Goal: Task Accomplishment & Management: Manage account settings

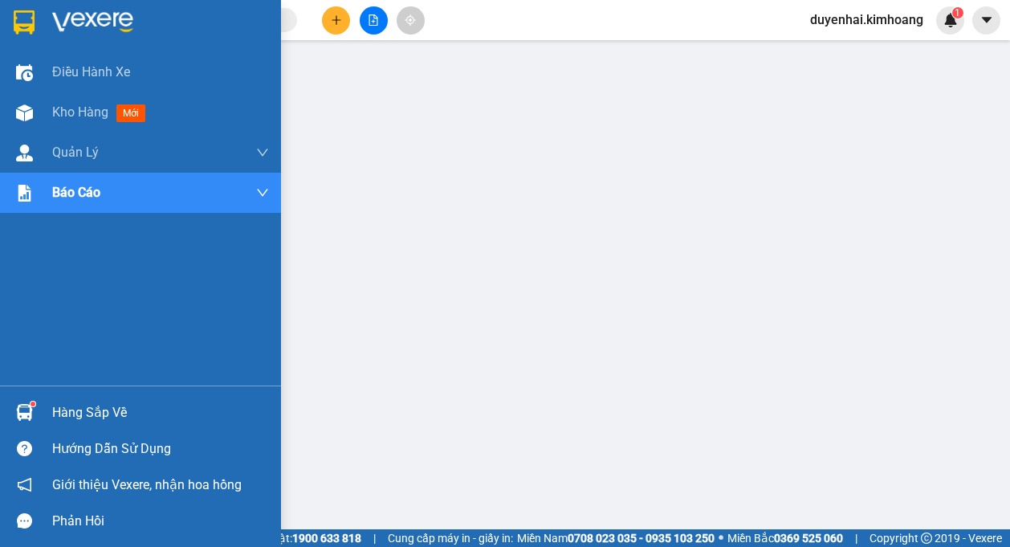
click at [59, 412] on div "Hàng sắp về" at bounding box center [160, 413] width 217 height 24
click at [95, 121] on div "Kho hàng mới" at bounding box center [102, 112] width 100 height 20
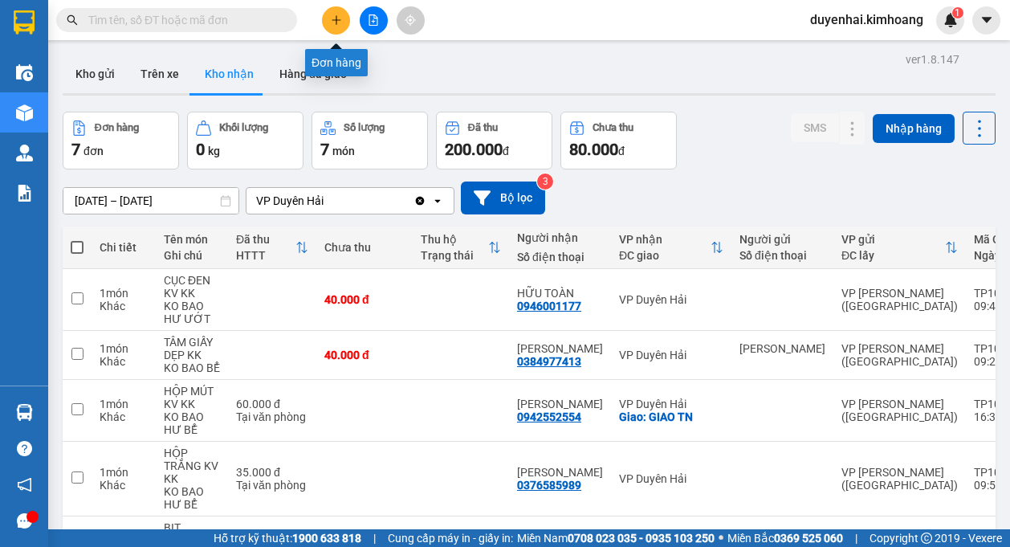
click at [336, 28] on button at bounding box center [336, 20] width 28 height 28
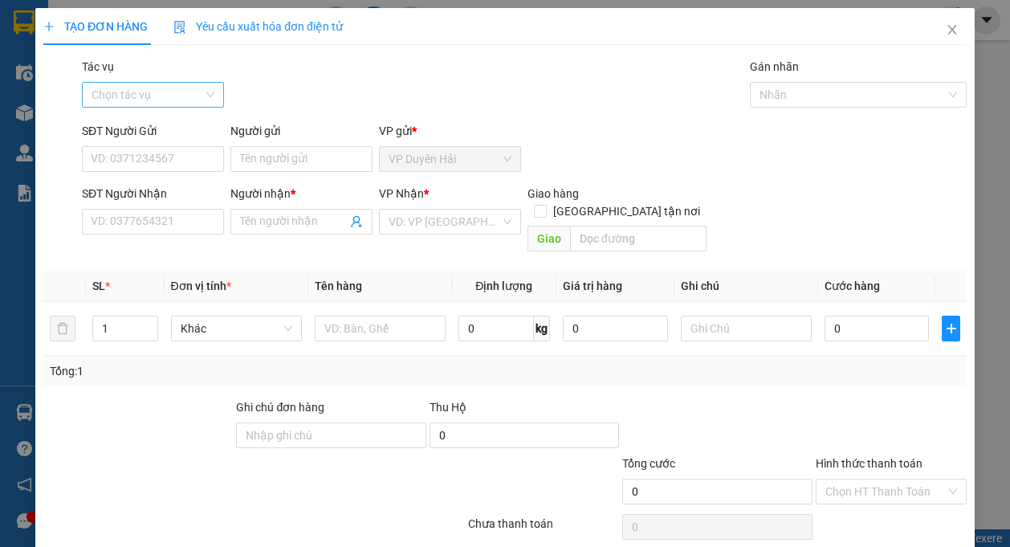
click at [154, 90] on input "Tác vụ" at bounding box center [148, 95] width 112 height 24
click at [154, 157] on div "Nhập hàng kho nhận" at bounding box center [151, 153] width 121 height 18
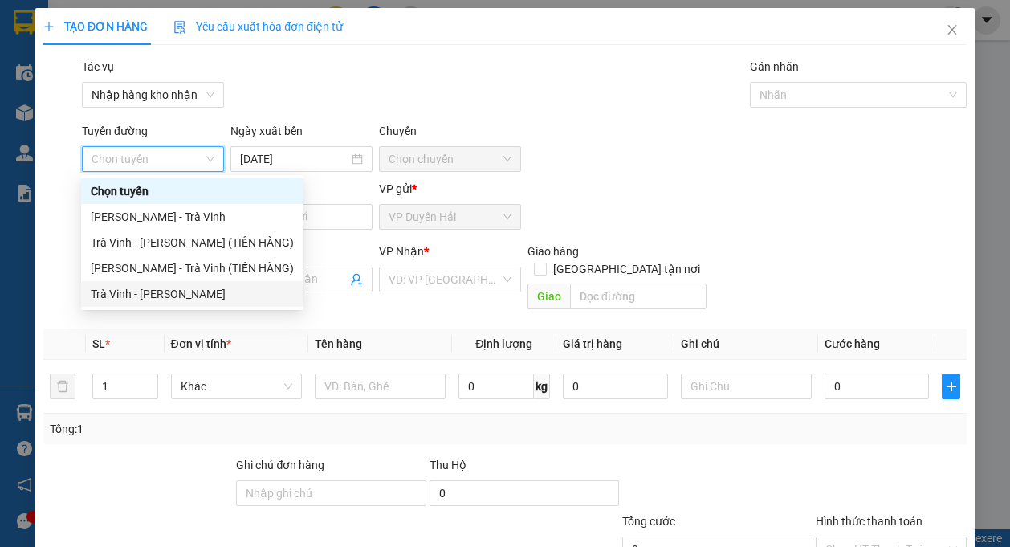
click at [148, 286] on div "Trà Vinh - Hồ Chí Minh" at bounding box center [192, 294] width 203 height 18
type input "15/10/2025"
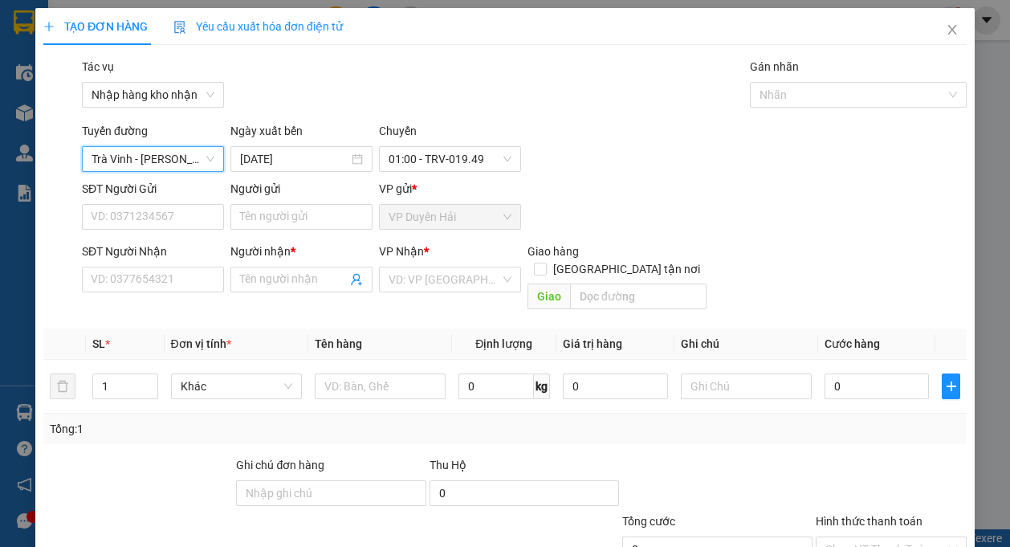
click at [144, 157] on span "Trà Vinh - Hồ Chí Minh" at bounding box center [153, 159] width 123 height 24
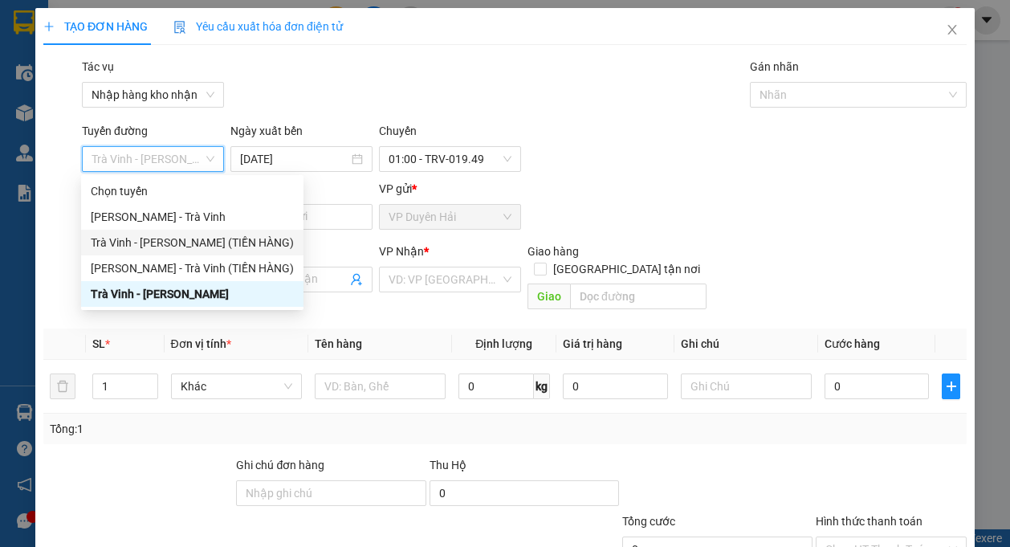
click at [157, 238] on div "Trà Vinh - Hồ Chí Minh (TIỀN HÀNG)" at bounding box center [192, 243] width 203 height 18
type input "15/10/2025"
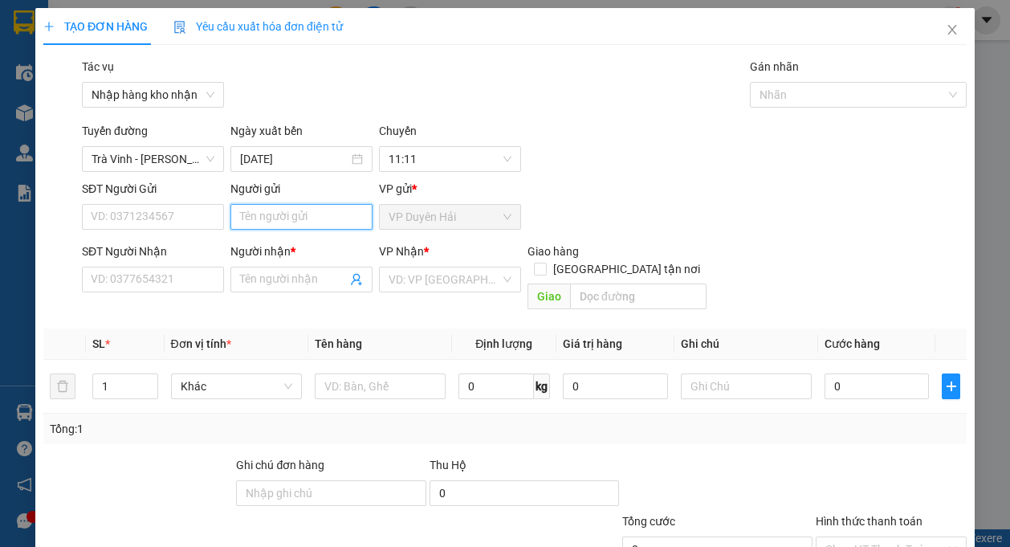
click at [299, 222] on input "Người gửi" at bounding box center [301, 217] width 142 height 26
type input "ANH TẤN"
click at [397, 289] on input "search" at bounding box center [445, 279] width 112 height 24
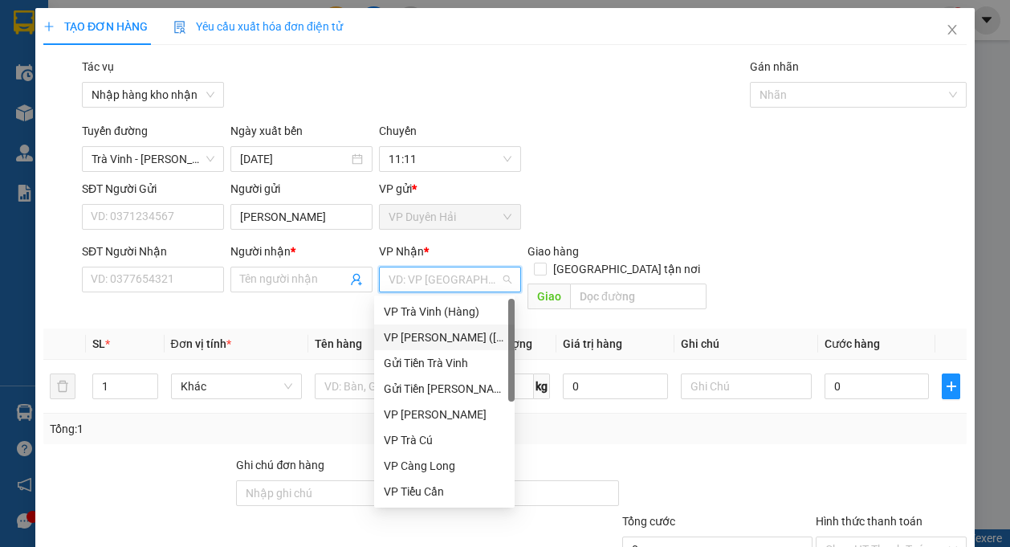
click at [434, 334] on div "VP [PERSON_NAME] ([GEOGRAPHIC_DATA])" at bounding box center [444, 337] width 121 height 18
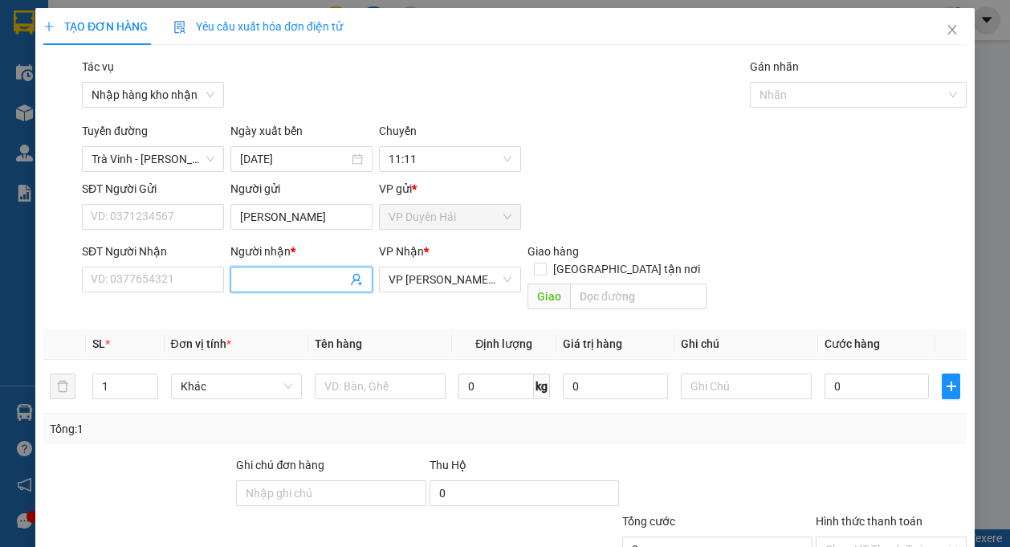
click at [270, 267] on span at bounding box center [301, 280] width 142 height 26
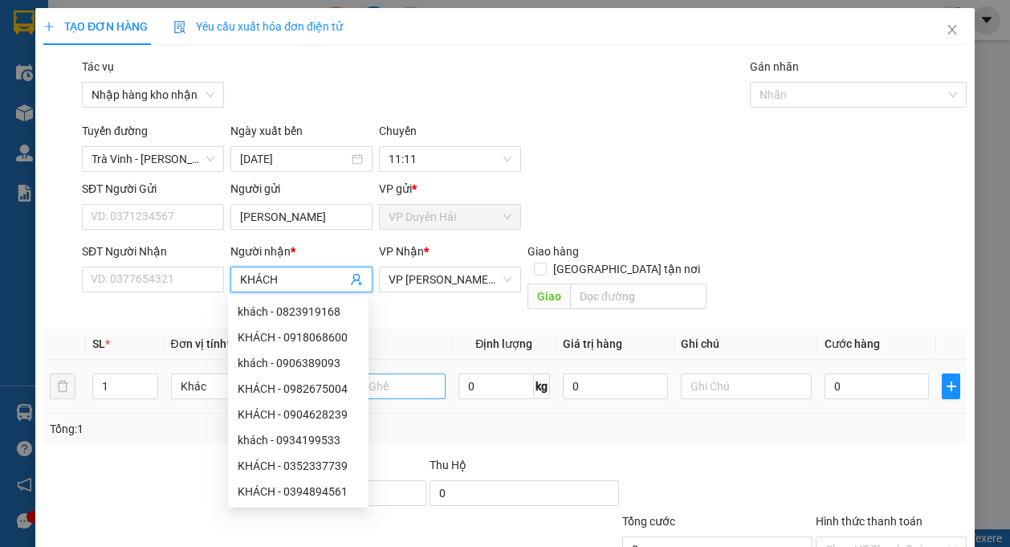
type input "KHÁCH"
click at [414, 373] on input "text" at bounding box center [380, 386] width 131 height 26
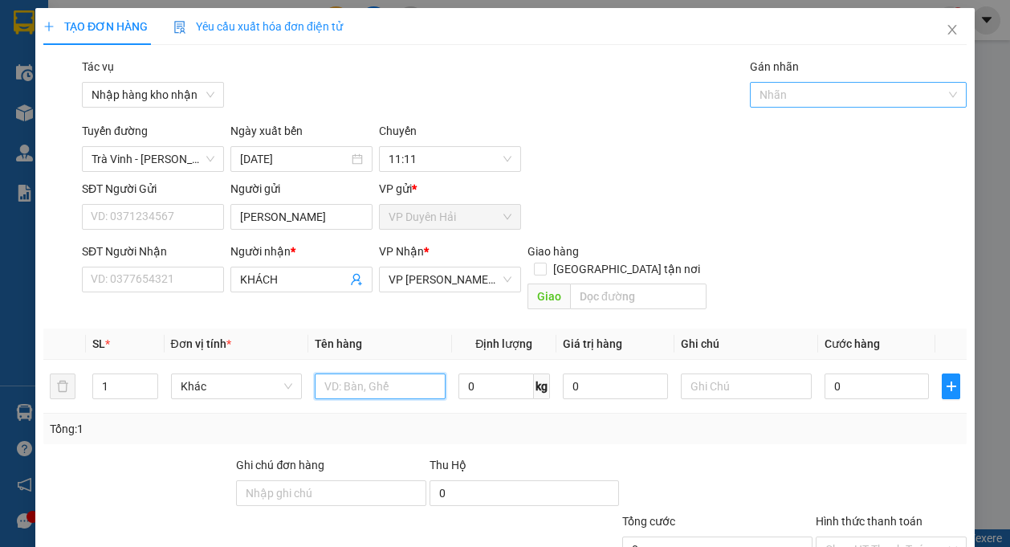
click at [768, 103] on div at bounding box center [850, 94] width 192 height 19
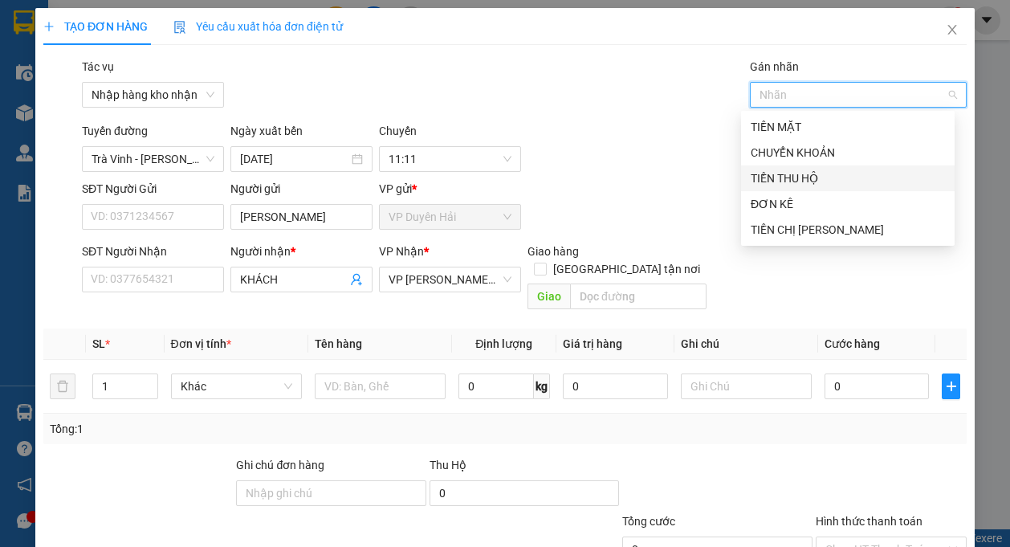
click at [763, 180] on div "TIỀN THU HỘ" at bounding box center [848, 178] width 194 height 18
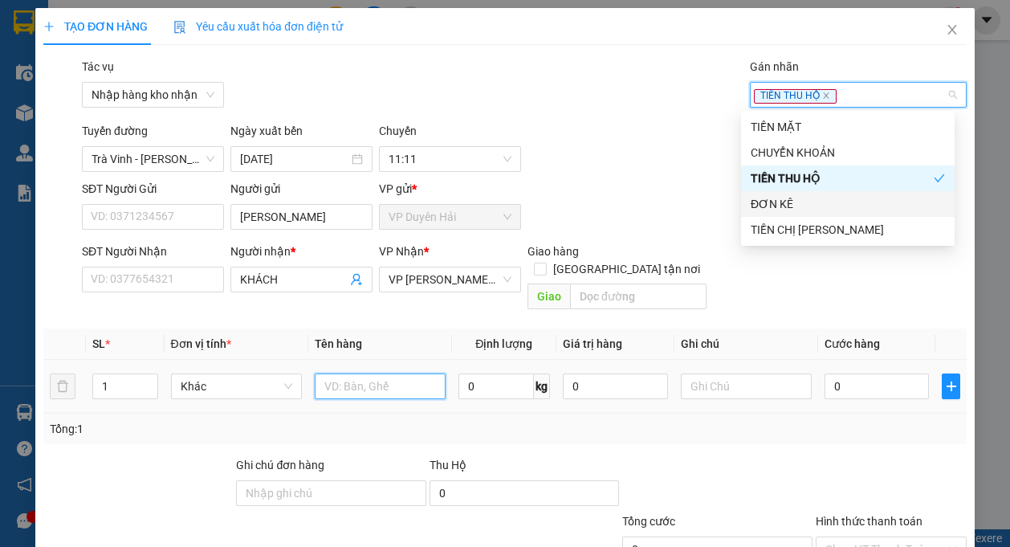
click at [421, 377] on input "text" at bounding box center [380, 386] width 131 height 26
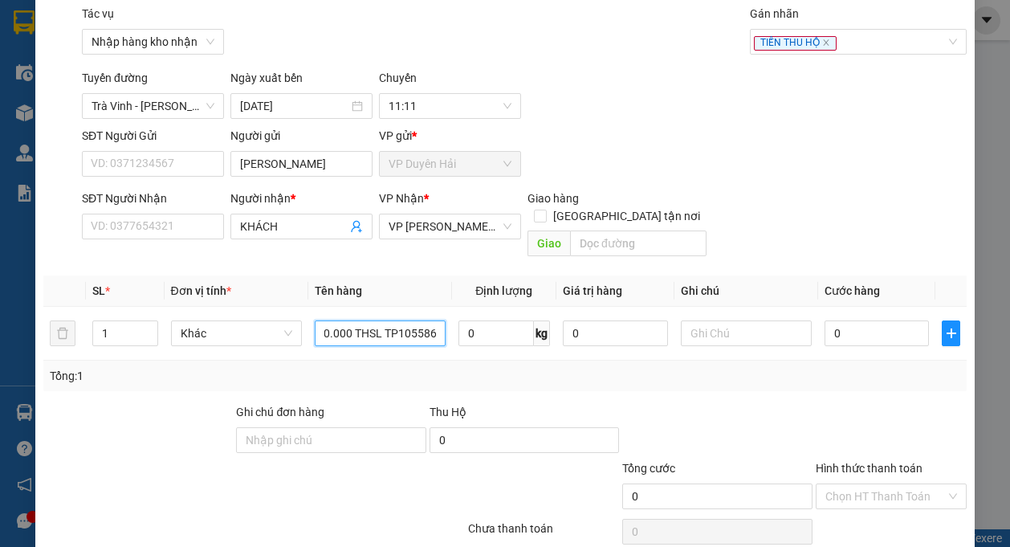
scroll to position [80, 0]
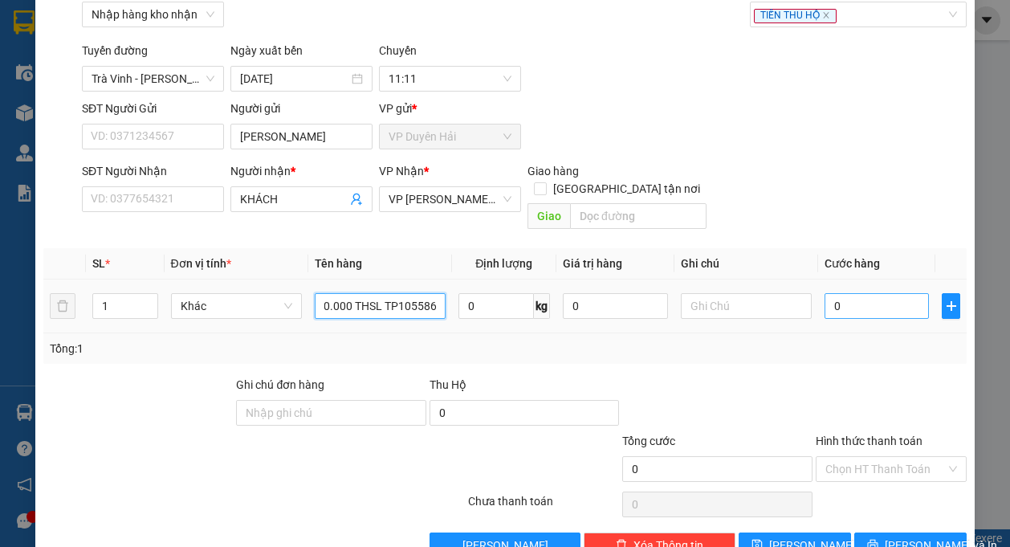
type input "1.930.000 THSL TP1055863"
click at [852, 293] on input "0" at bounding box center [877, 306] width 105 height 26
type input "2"
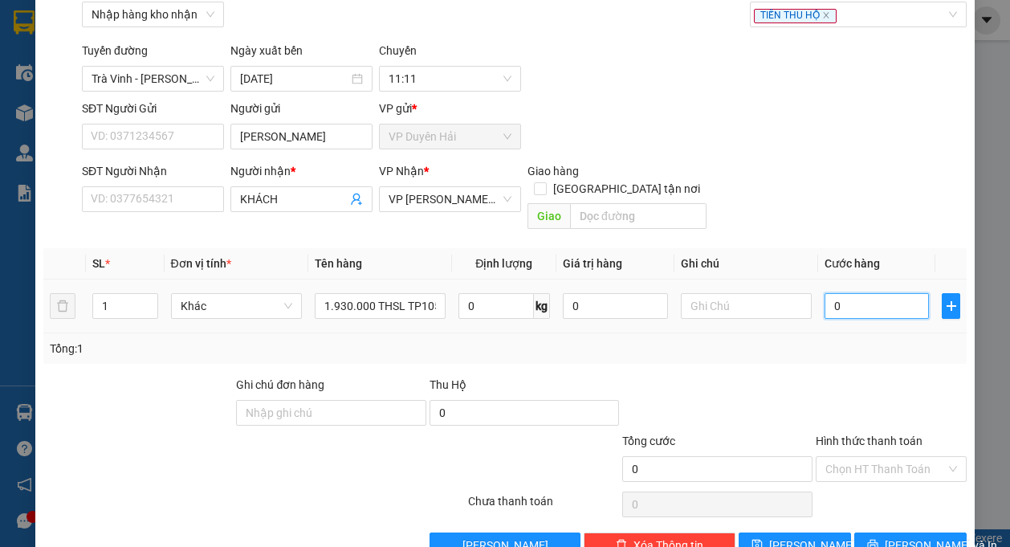
type input "2"
type input "25"
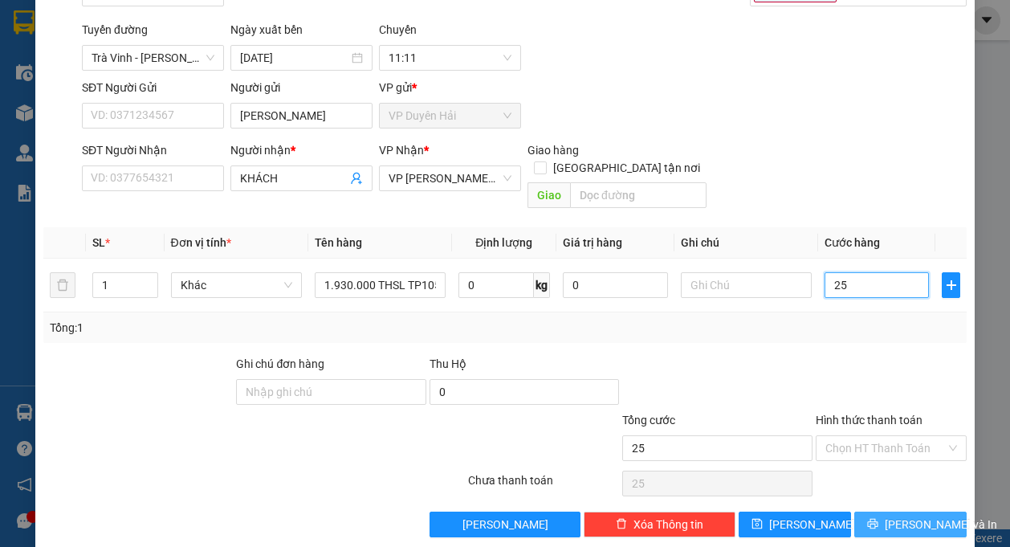
scroll to position [105, 0]
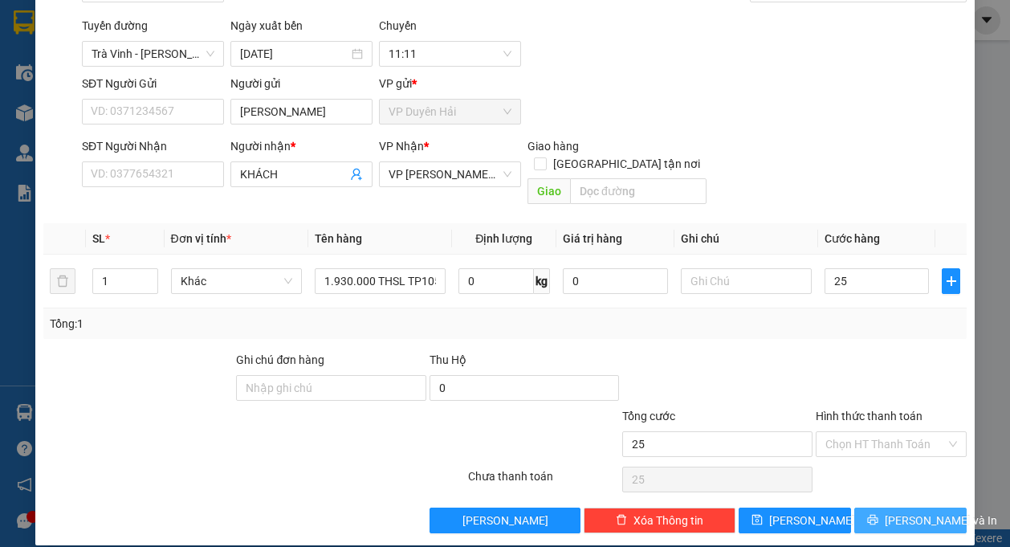
type input "25.000"
click at [902, 511] on span "Lưu và In" at bounding box center [941, 520] width 112 height 18
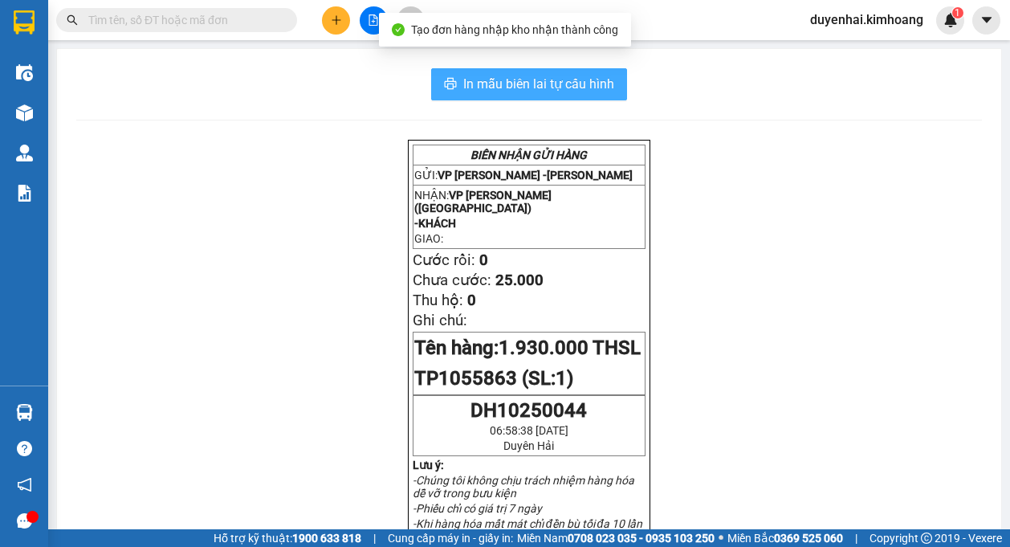
click at [570, 88] on span "In mẫu biên lai tự cấu hình" at bounding box center [538, 84] width 151 height 20
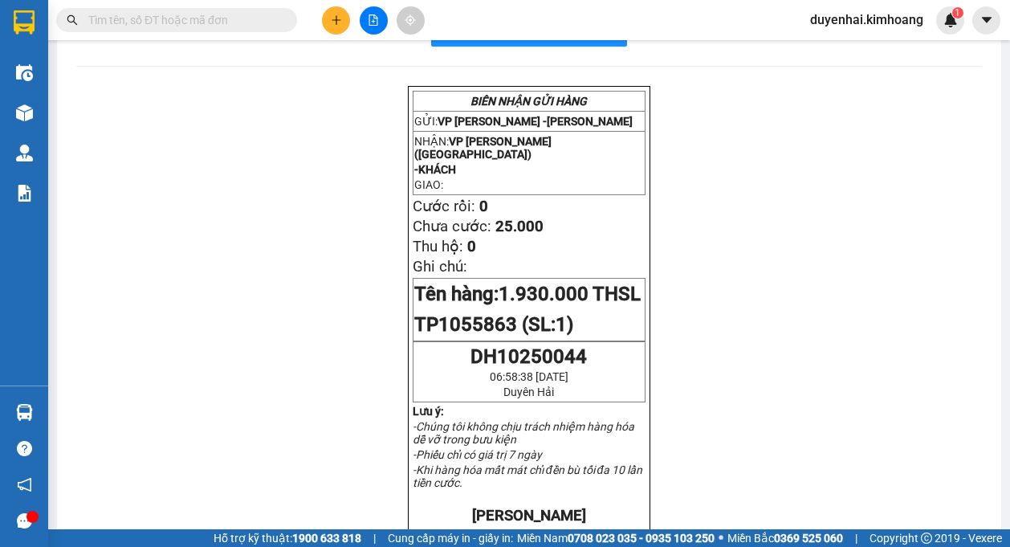
scroll to position [80, 0]
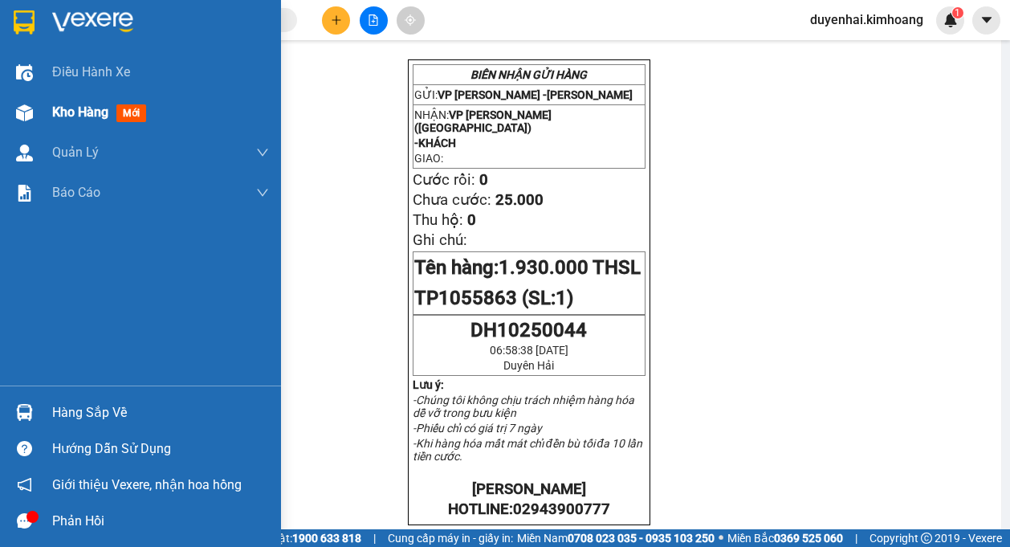
click at [81, 112] on span "Kho hàng" at bounding box center [80, 111] width 56 height 15
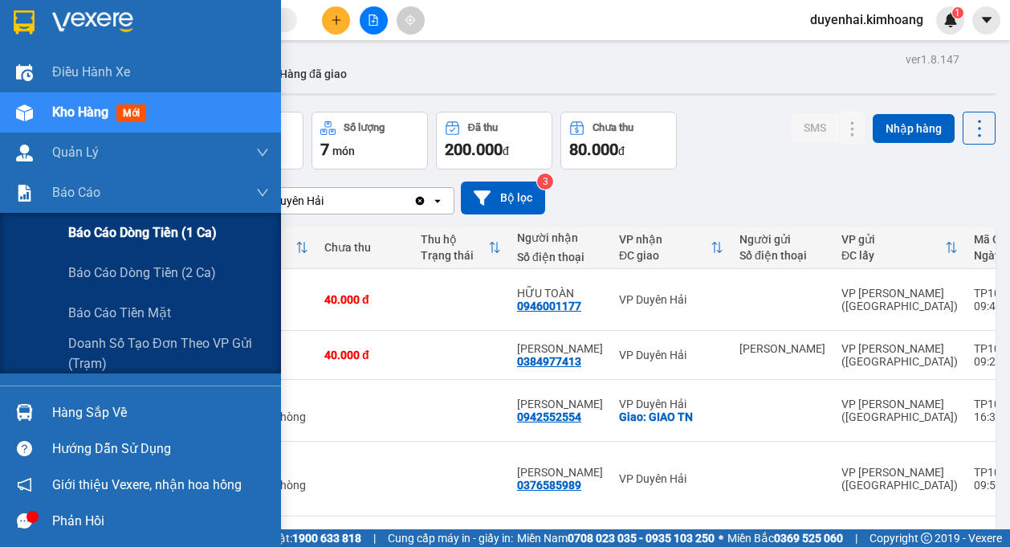
click at [81, 229] on span "Báo cáo dòng tiền (1 ca)" at bounding box center [142, 232] width 149 height 20
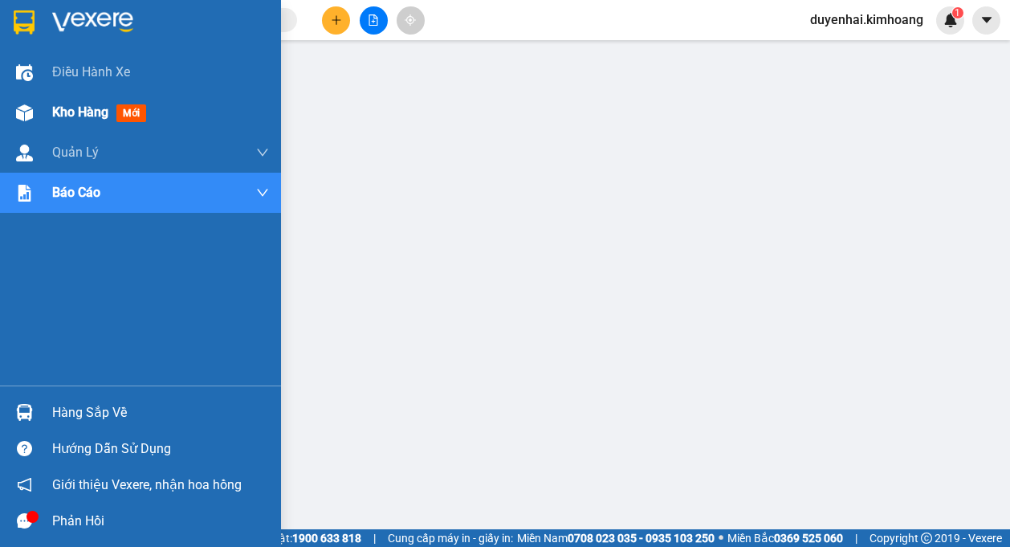
click at [71, 101] on div "Kho hàng mới" at bounding box center [160, 112] width 217 height 40
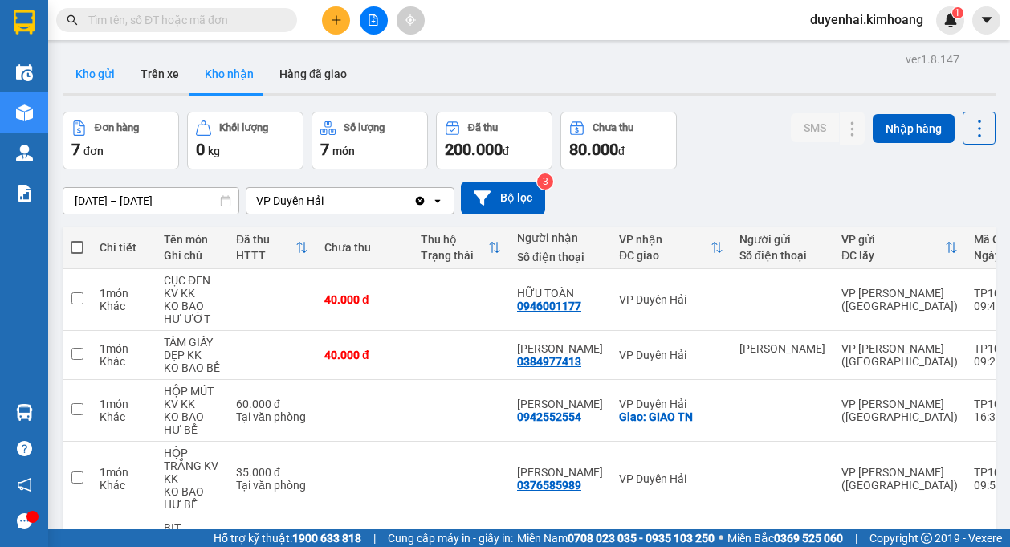
click at [92, 88] on button "Kho gửi" at bounding box center [95, 74] width 65 height 39
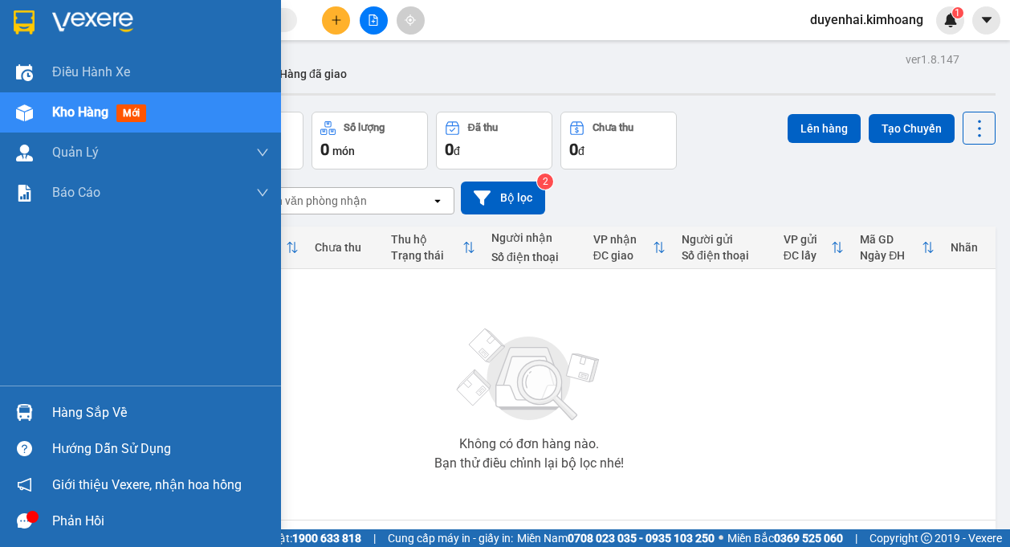
click at [67, 411] on div "Hàng sắp về" at bounding box center [160, 413] width 217 height 24
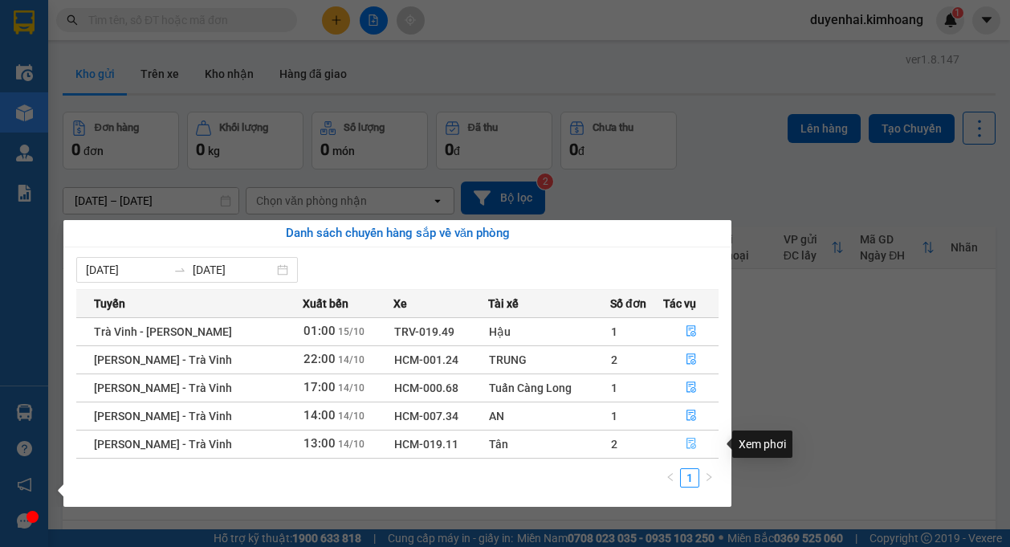
click at [686, 438] on icon "file-done" at bounding box center [691, 443] width 10 height 11
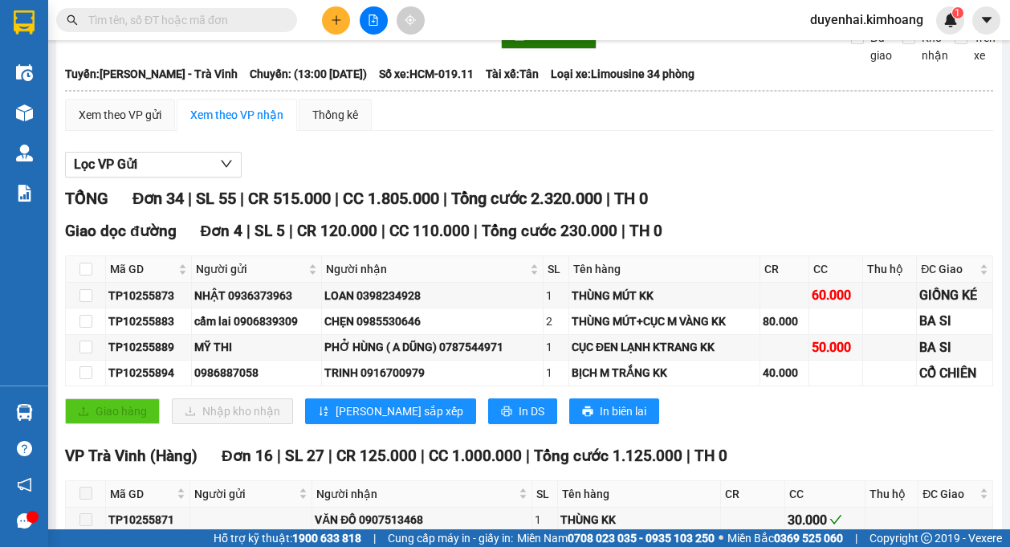
type input "[DATE]"
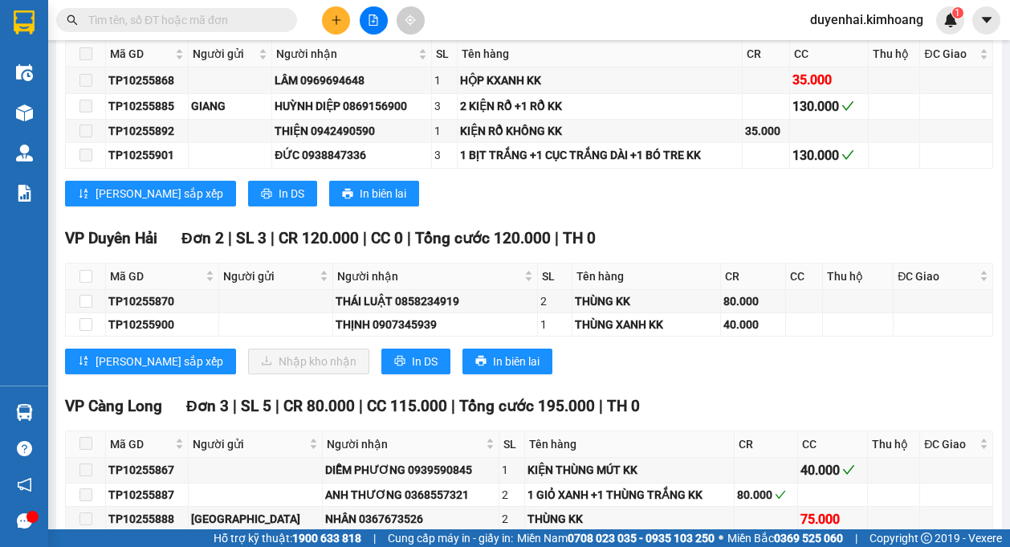
scroll to position [1285, 0]
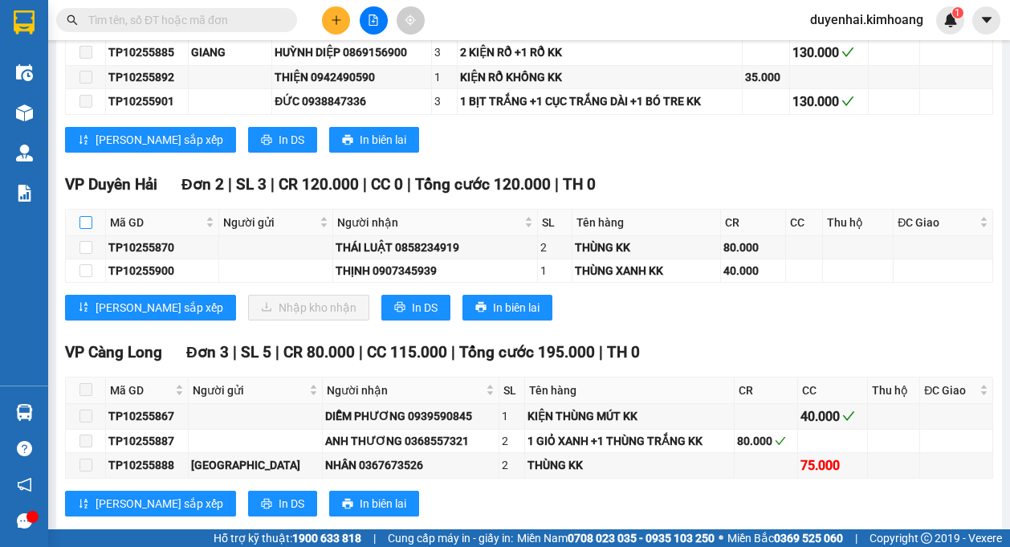
click at [83, 218] on input "checkbox" at bounding box center [85, 222] width 13 height 13
checkbox input "true"
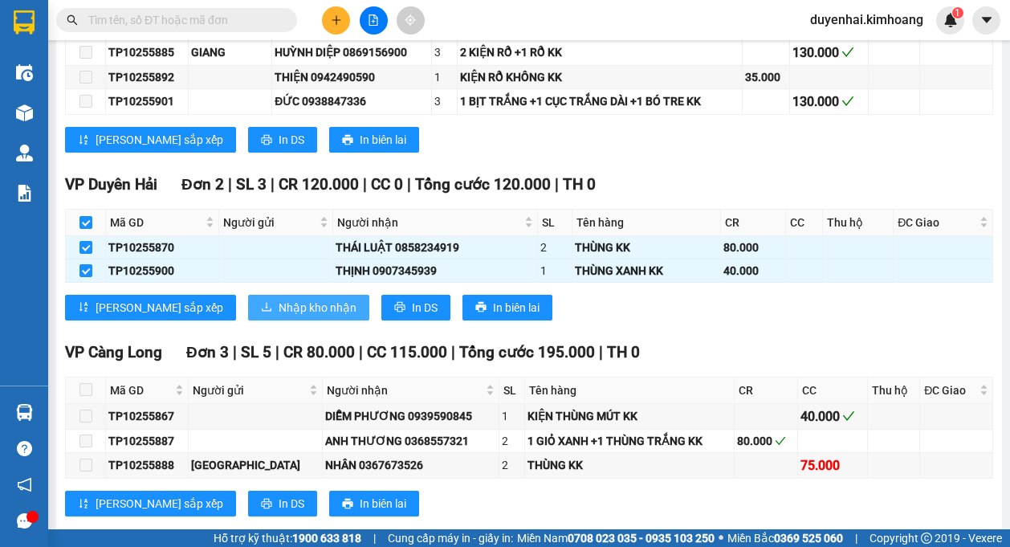
click at [279, 307] on span "Nhập kho nhận" at bounding box center [318, 308] width 78 height 18
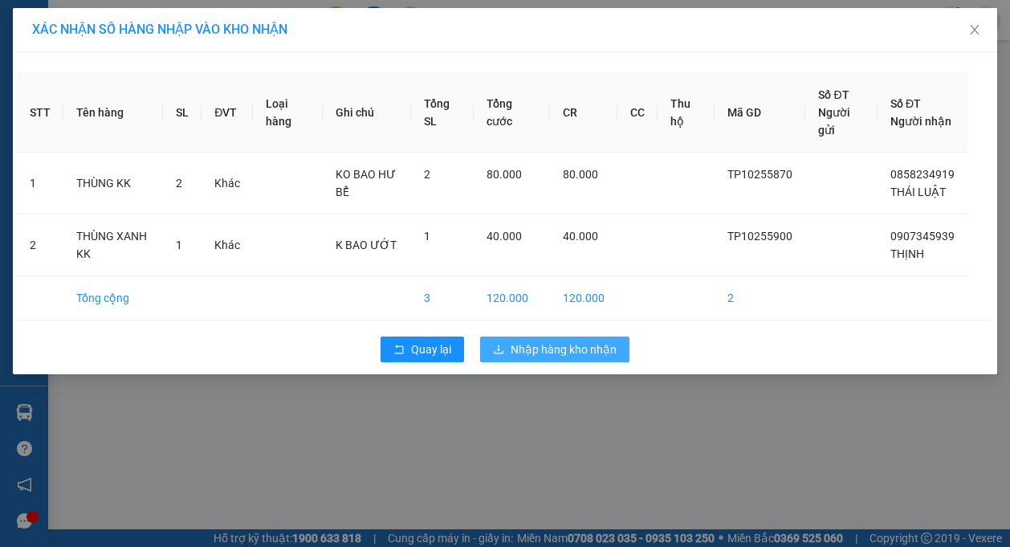
click at [536, 361] on button "Nhập hàng kho nhận" at bounding box center [554, 349] width 149 height 26
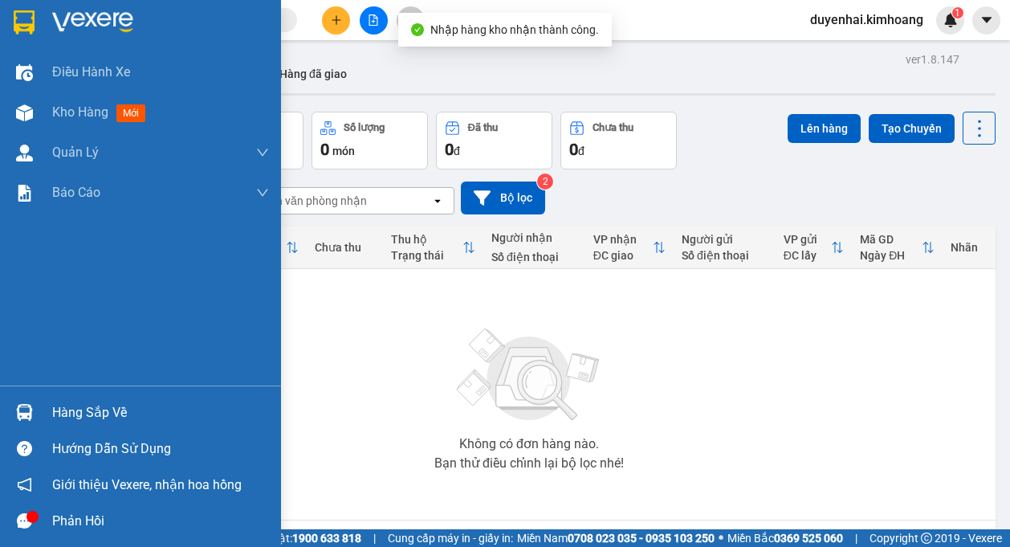
click at [98, 412] on div "Hàng sắp về" at bounding box center [160, 413] width 217 height 24
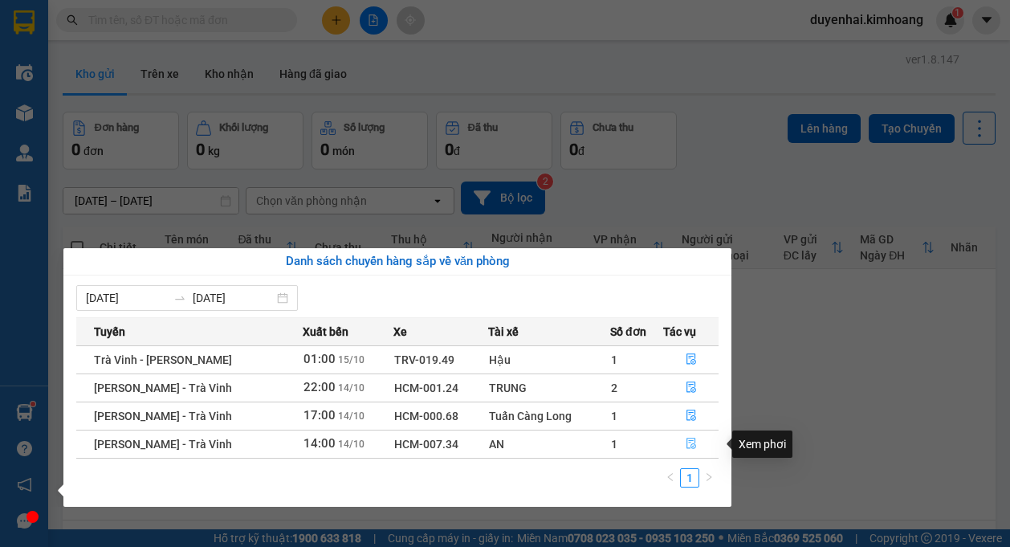
click at [686, 450] on span "file-done" at bounding box center [691, 444] width 11 height 13
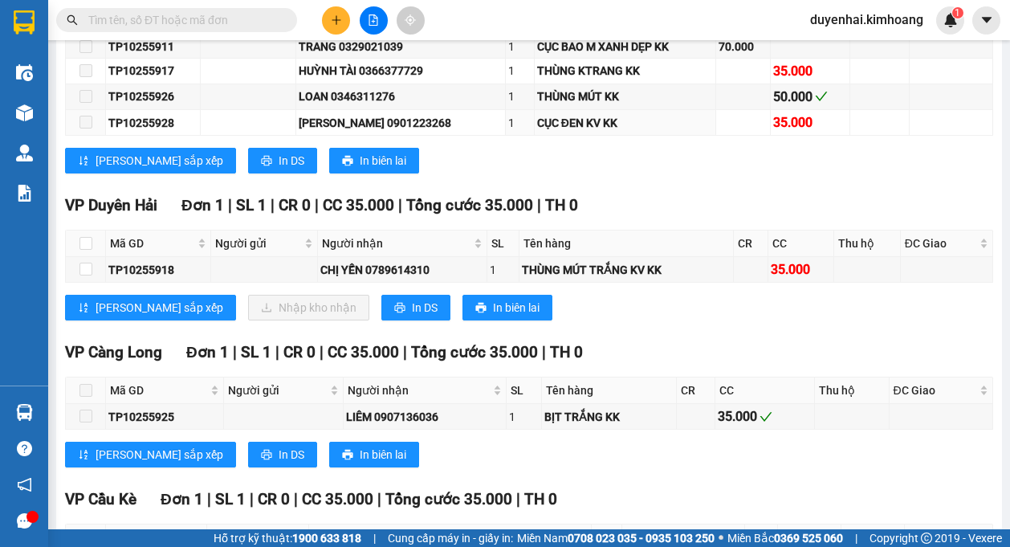
scroll to position [1365, 0]
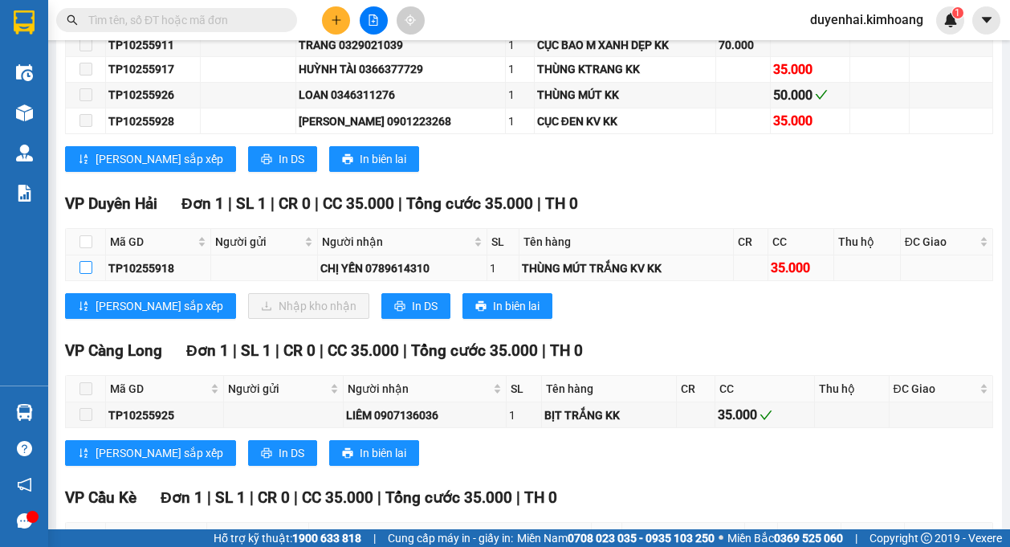
click at [86, 266] on input "checkbox" at bounding box center [85, 267] width 13 height 13
checkbox input "true"
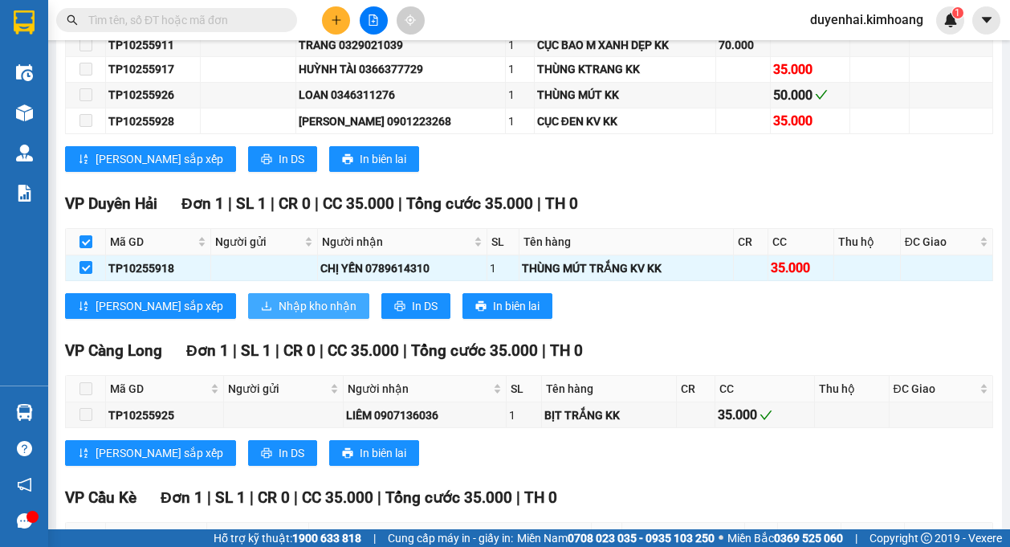
click at [279, 312] on span "Nhập kho nhận" at bounding box center [318, 306] width 78 height 18
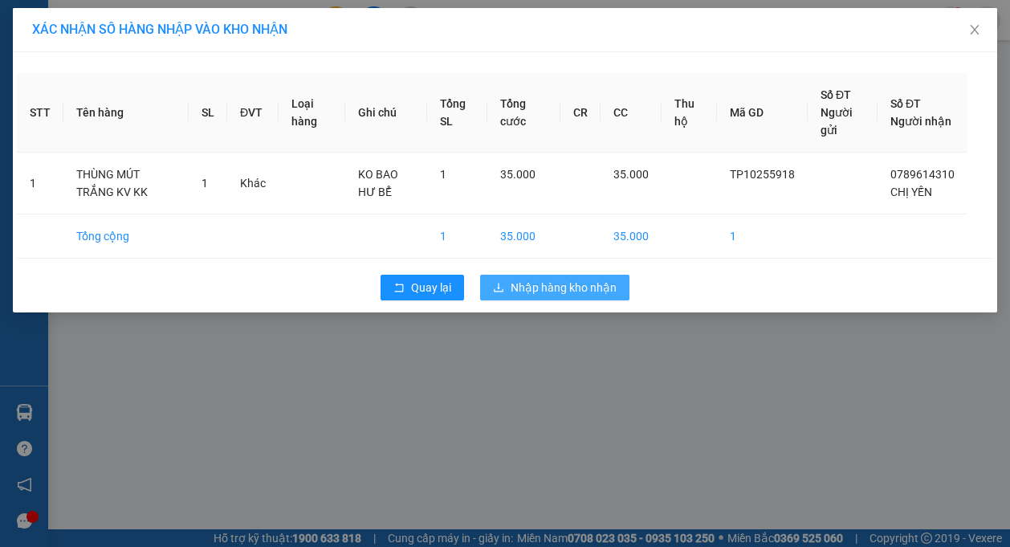
click at [555, 287] on span "Nhập hàng kho nhận" at bounding box center [564, 288] width 106 height 18
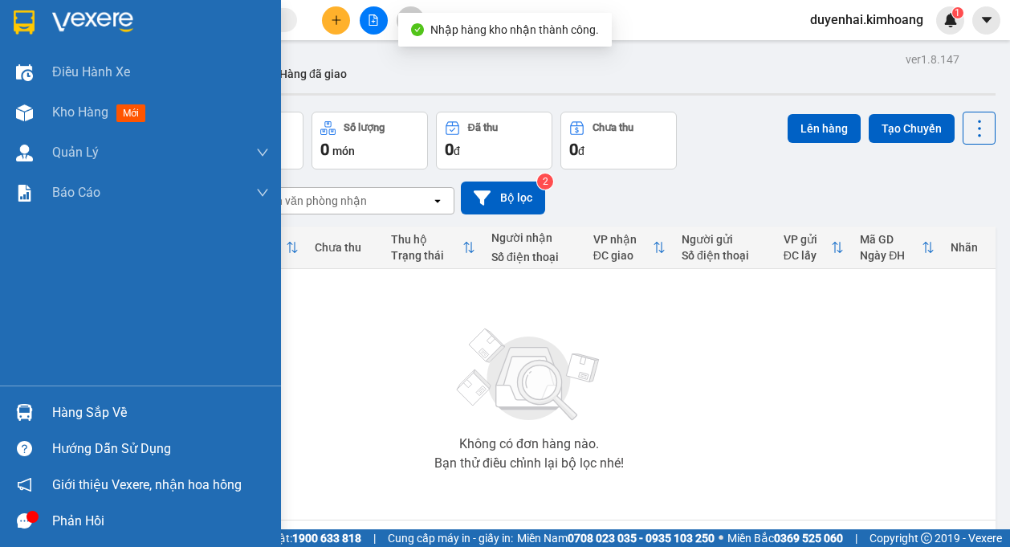
click at [71, 412] on div "Hàng sắp về" at bounding box center [160, 413] width 217 height 24
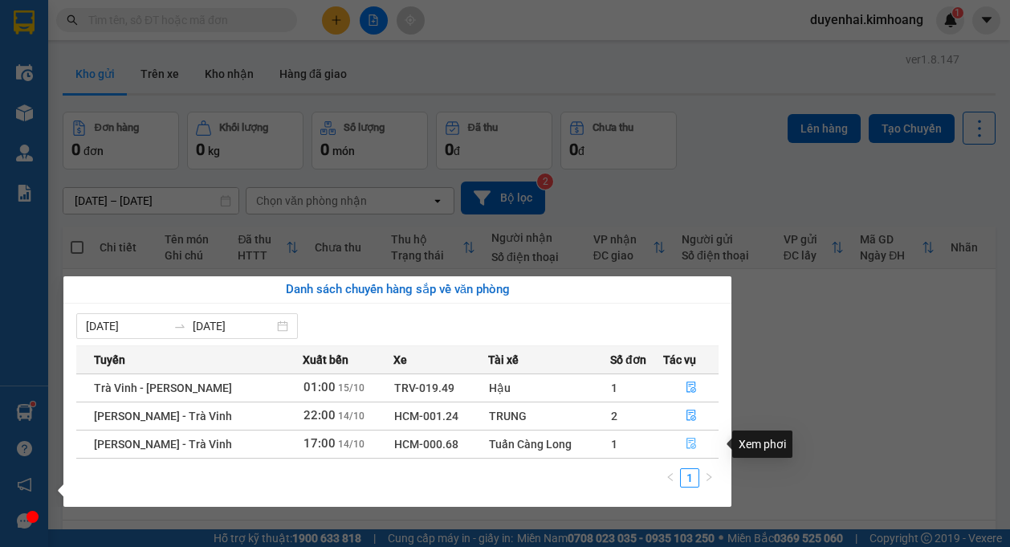
click at [682, 446] on button "button" at bounding box center [691, 444] width 54 height 26
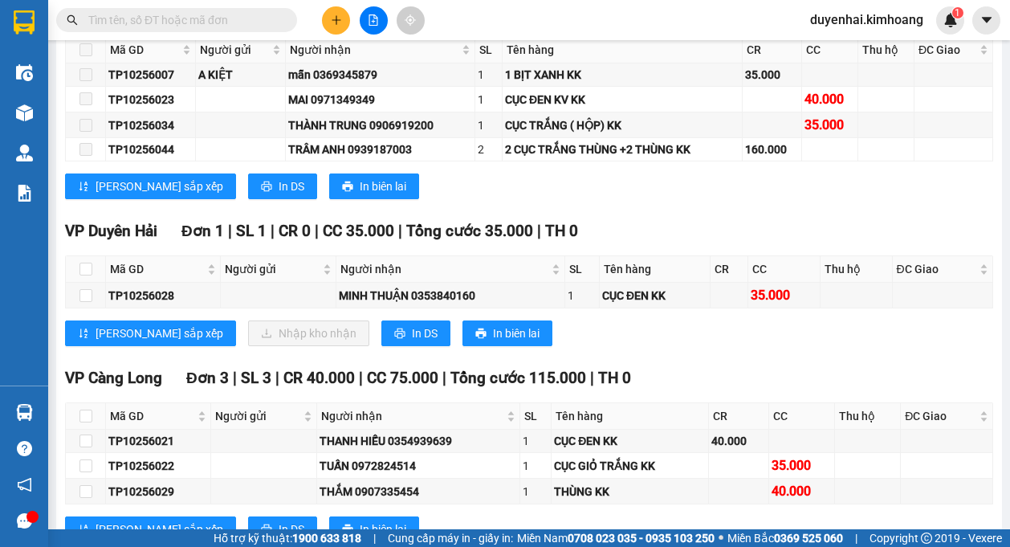
scroll to position [1445, 0]
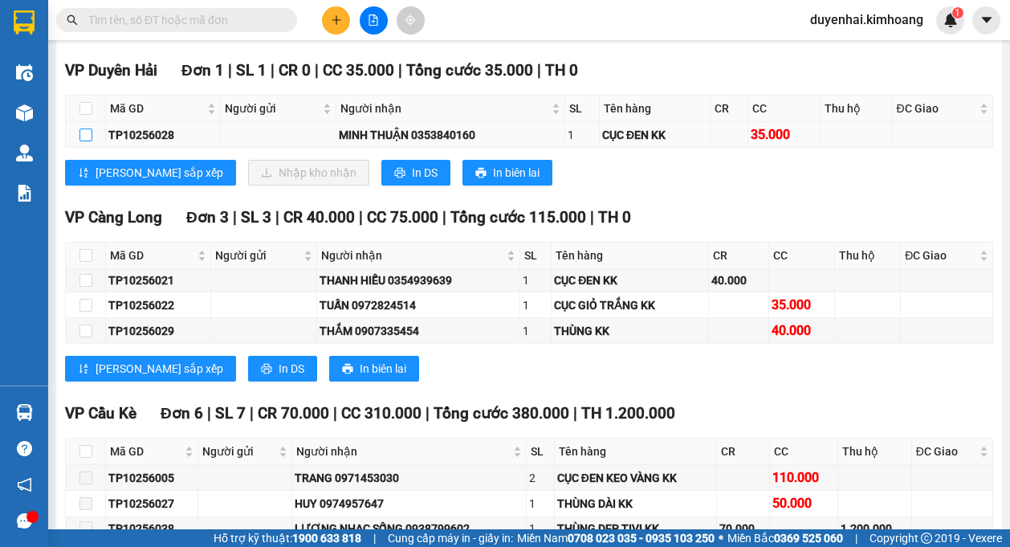
click at [82, 133] on input "checkbox" at bounding box center [85, 134] width 13 height 13
checkbox input "true"
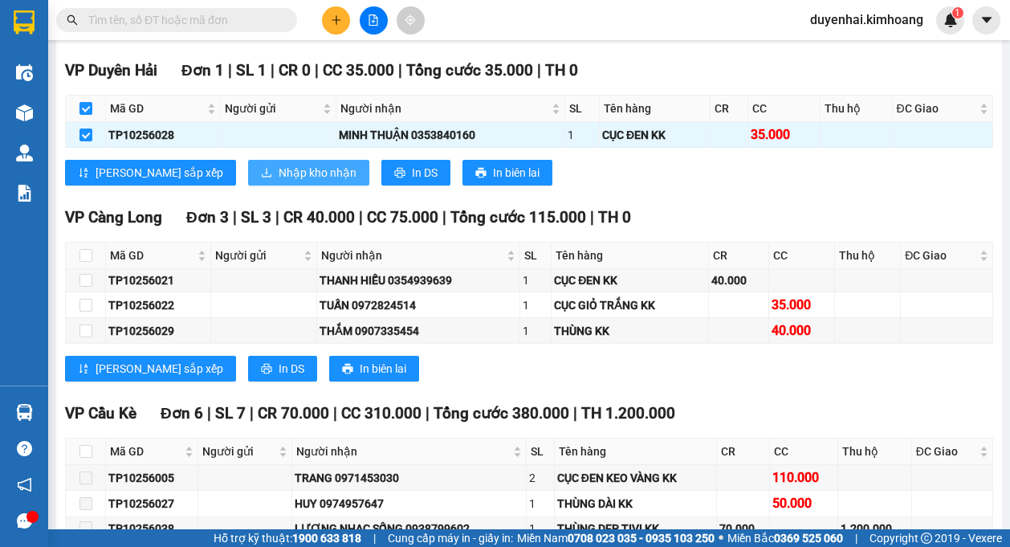
click at [279, 176] on span "Nhập kho nhận" at bounding box center [318, 173] width 78 height 18
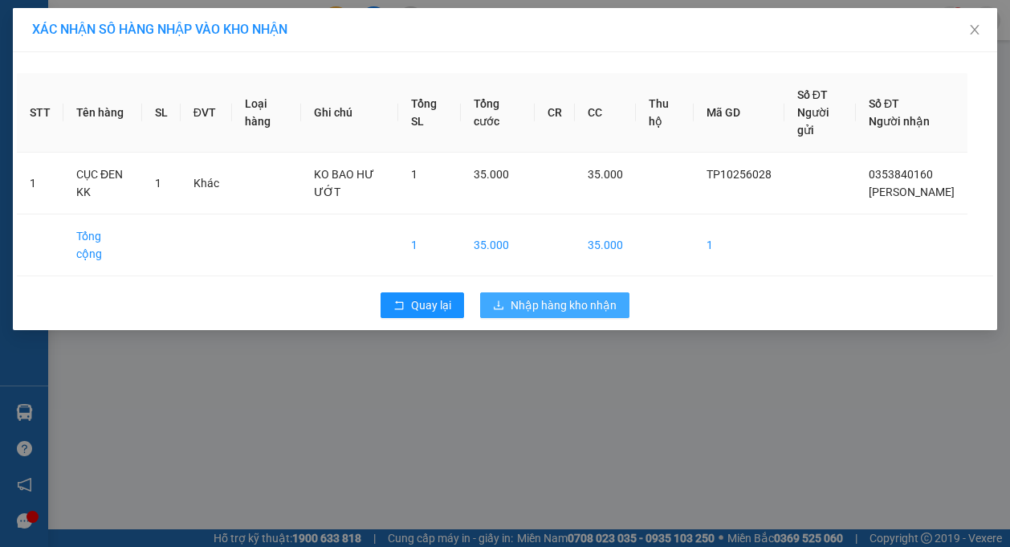
click at [593, 310] on span "Nhập hàng kho nhận" at bounding box center [564, 305] width 106 height 18
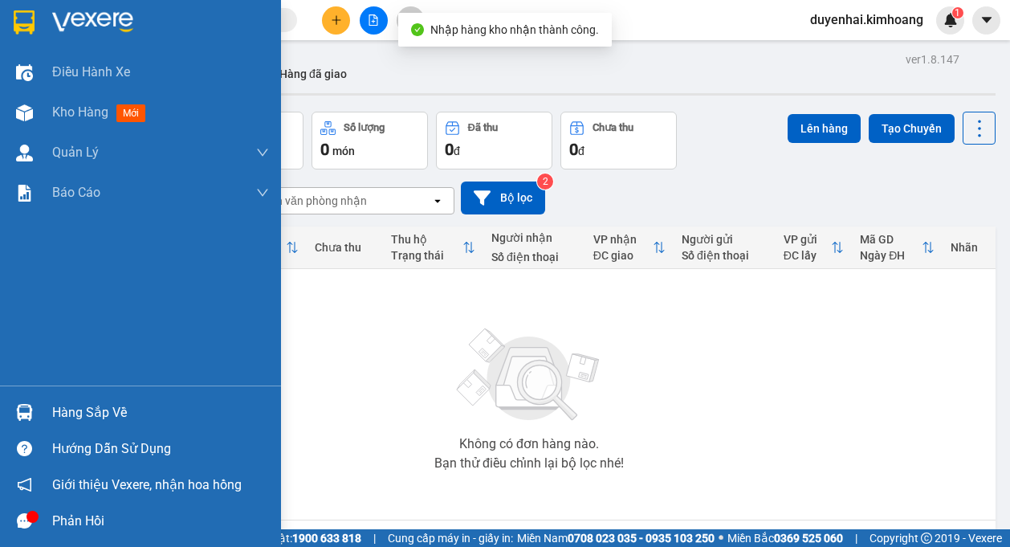
click at [82, 422] on div "Hàng sắp về" at bounding box center [160, 413] width 217 height 24
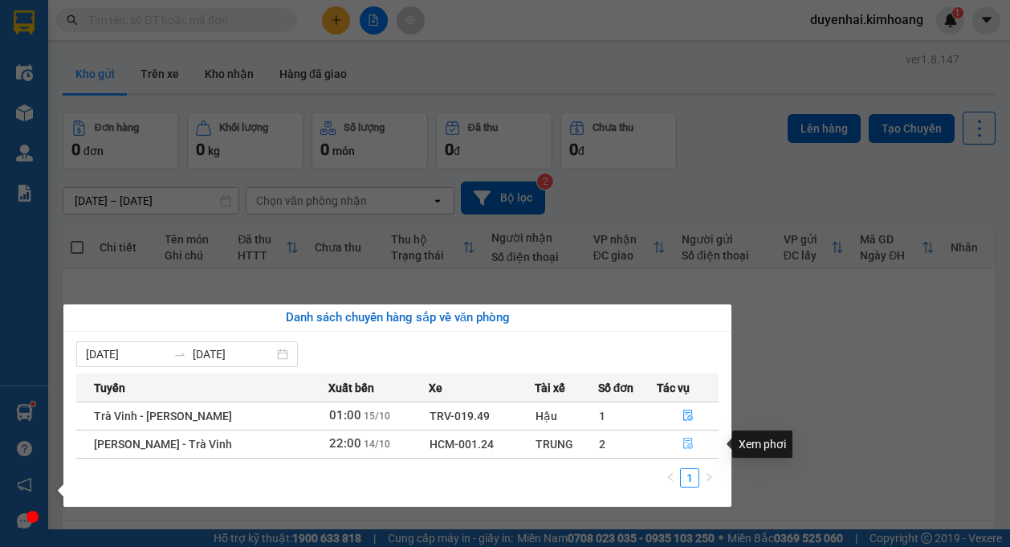
click at [682, 450] on span "file-done" at bounding box center [687, 444] width 11 height 13
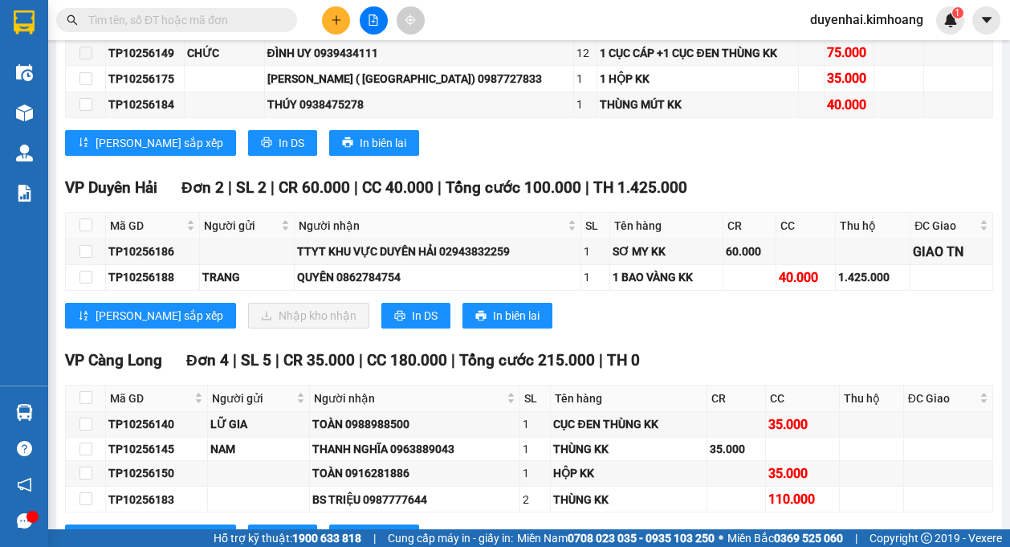
scroll to position [2007, 0]
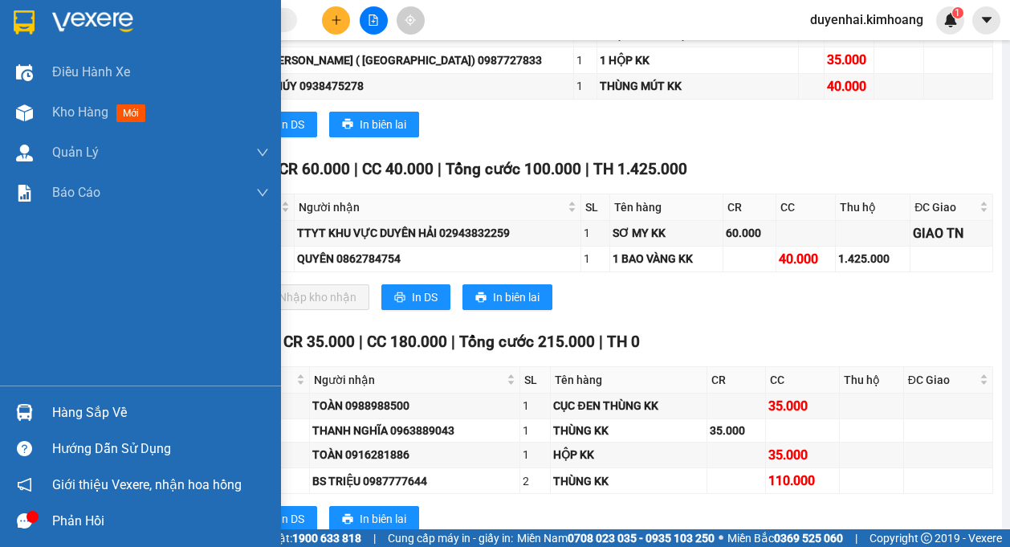
click at [70, 411] on div "Hàng sắp về" at bounding box center [160, 413] width 217 height 24
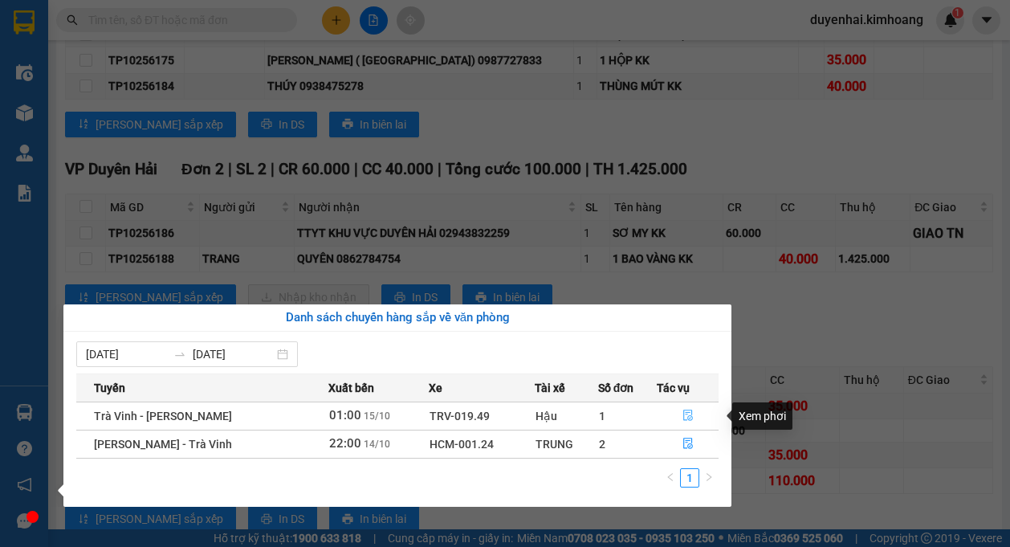
click at [690, 421] on span "file-done" at bounding box center [687, 415] width 11 height 13
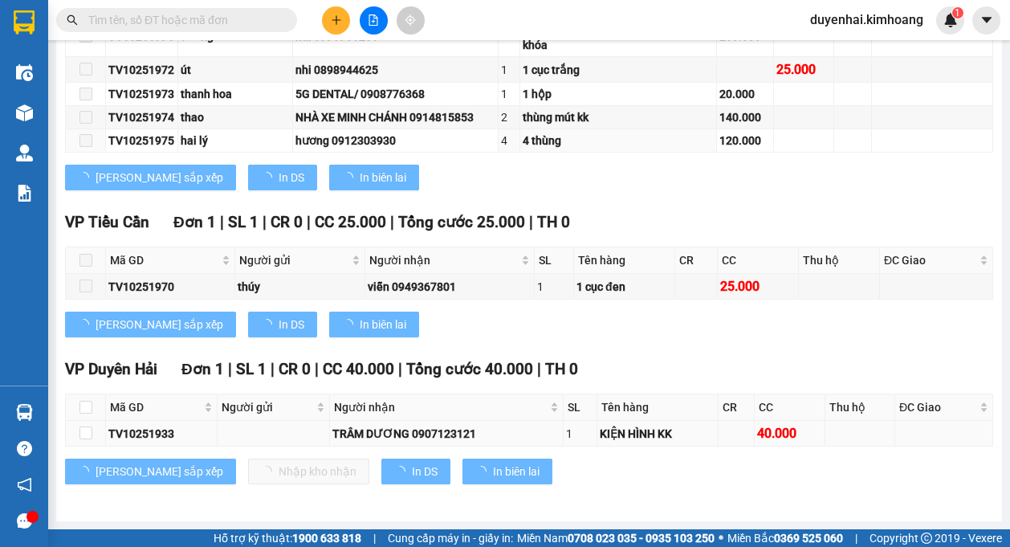
scroll to position [1539, 0]
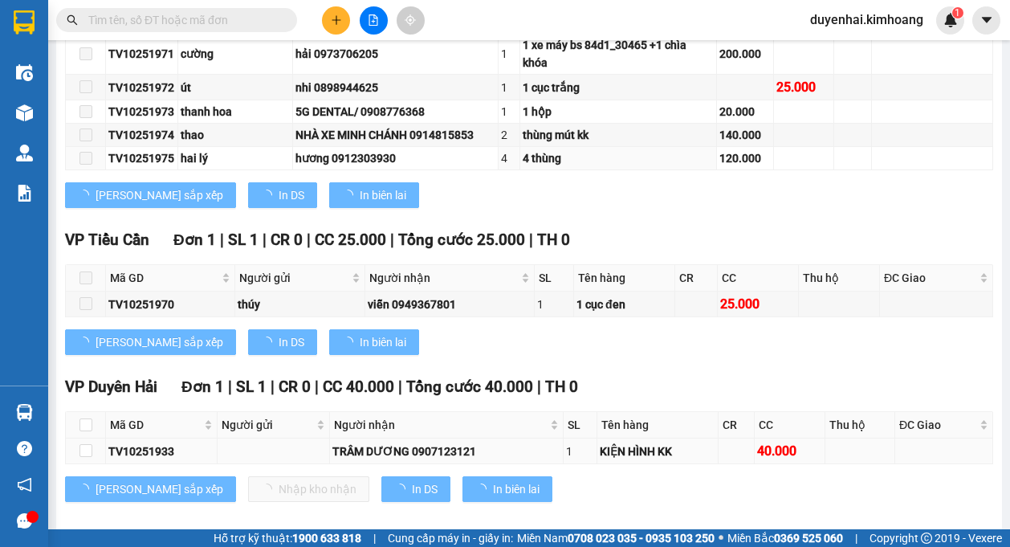
type input "15/10/2025"
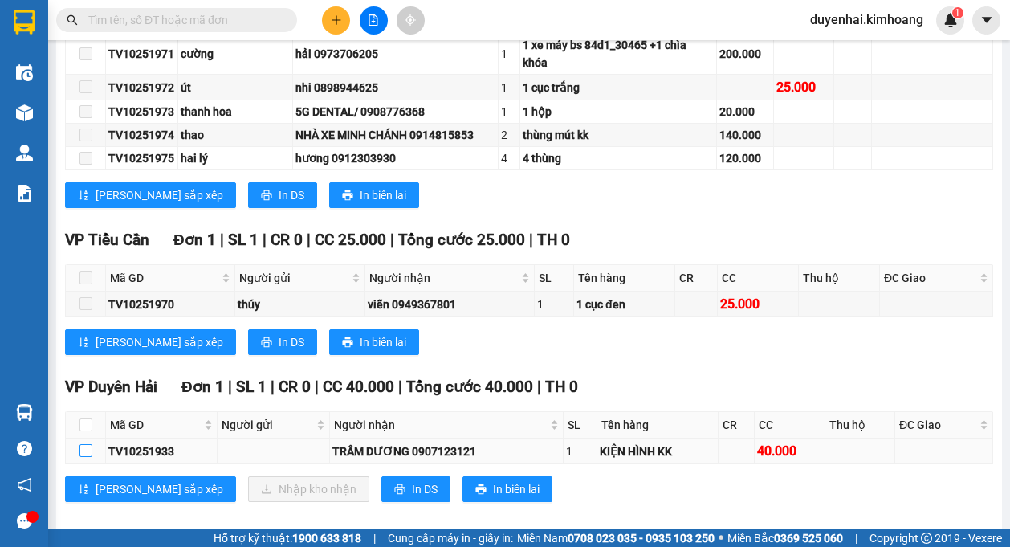
click at [90, 444] on input "checkbox" at bounding box center [85, 450] width 13 height 13
checkbox input "true"
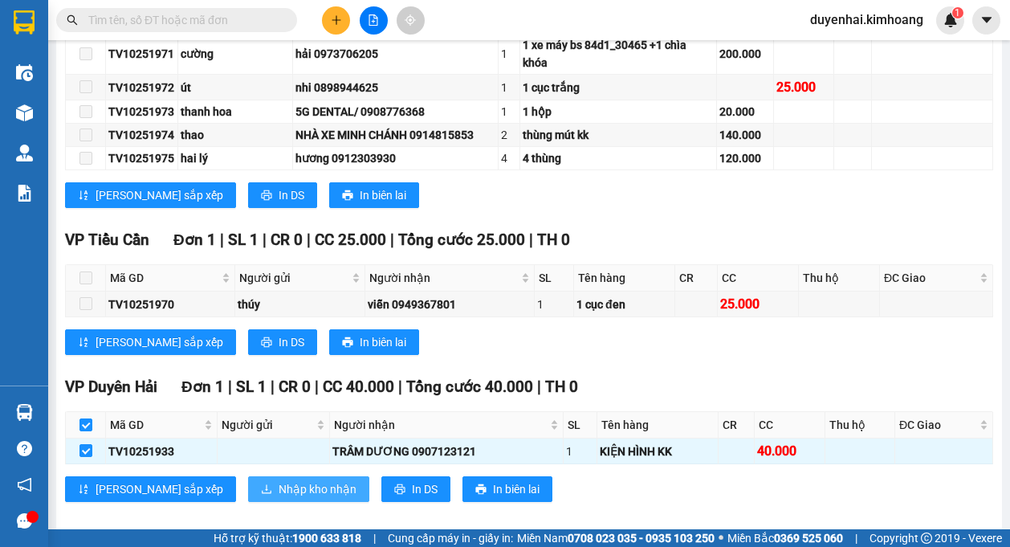
click at [279, 480] on span "Nhập kho nhận" at bounding box center [318, 489] width 78 height 18
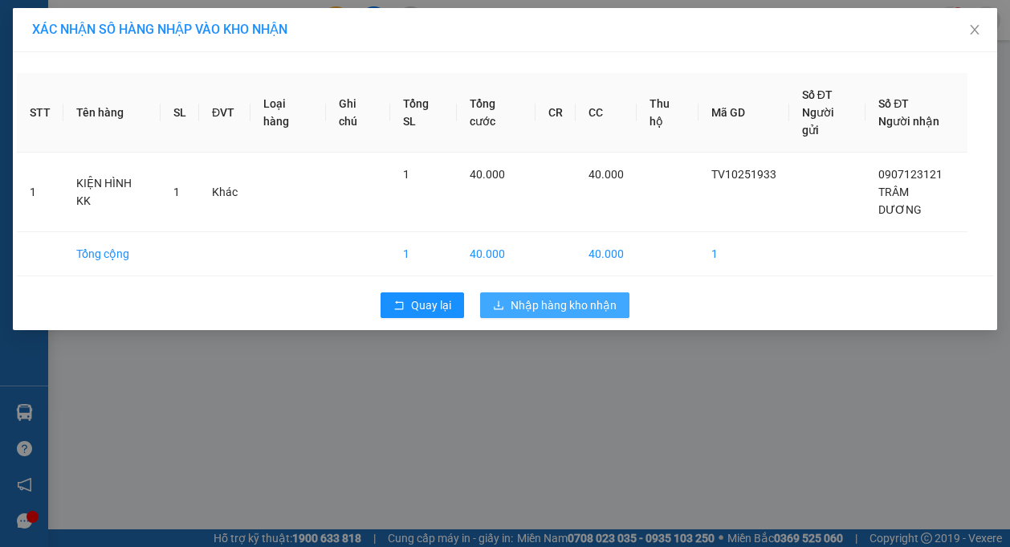
click at [593, 296] on span "Nhập hàng kho nhận" at bounding box center [564, 305] width 106 height 18
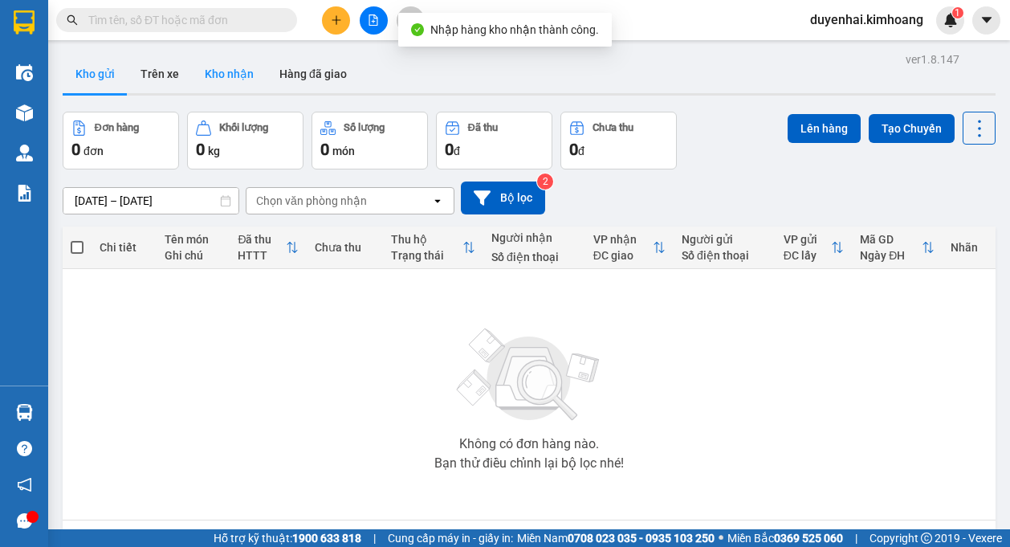
click at [222, 84] on button "Kho nhận" at bounding box center [229, 74] width 75 height 39
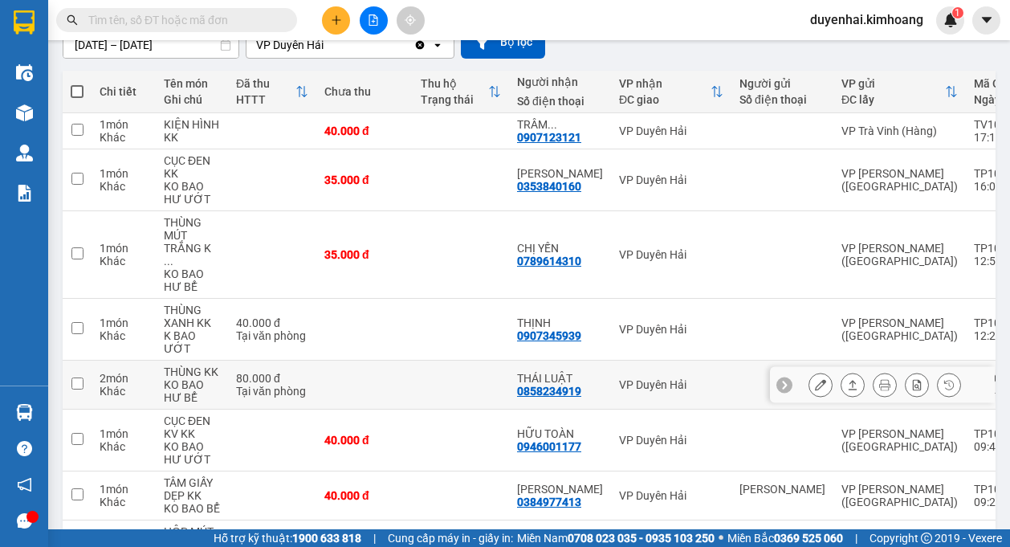
scroll to position [161, 0]
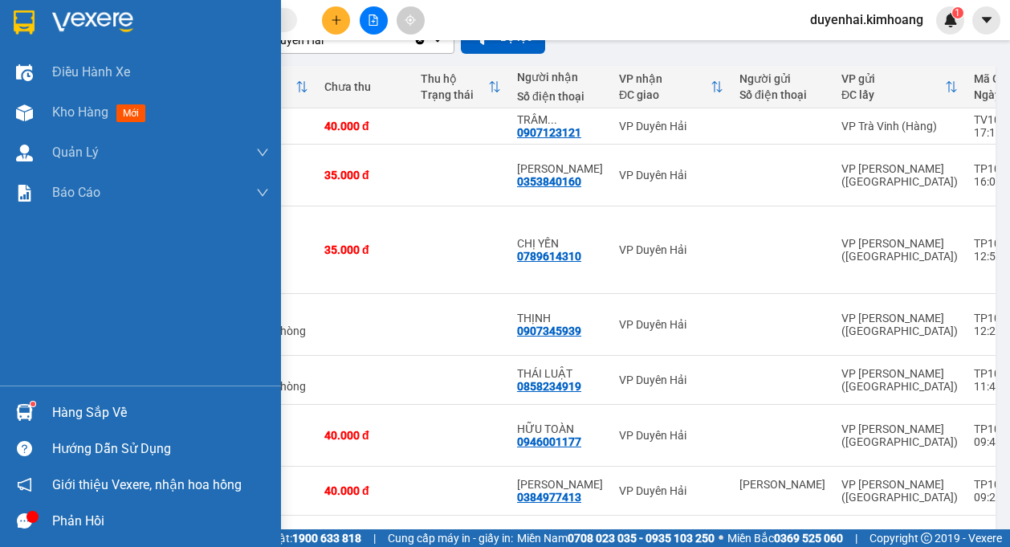
click at [64, 413] on div "Hàng sắp về" at bounding box center [160, 413] width 217 height 24
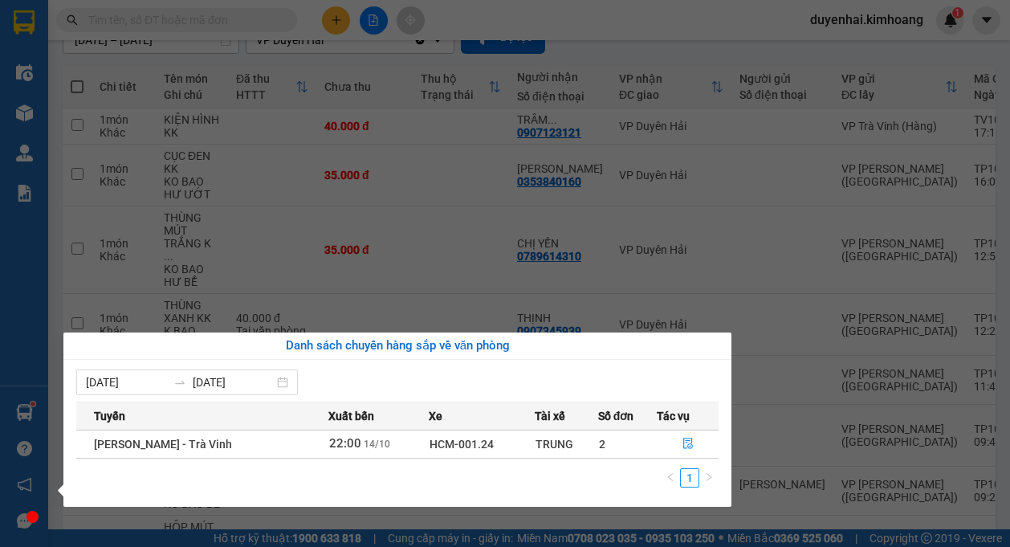
click at [365, 219] on section "Kết quả tìm kiếm ( 0 ) Bộ lọc No Data duyenhai.kimhoang 1 Điều hành xe Kho hàng…" at bounding box center [505, 273] width 1010 height 547
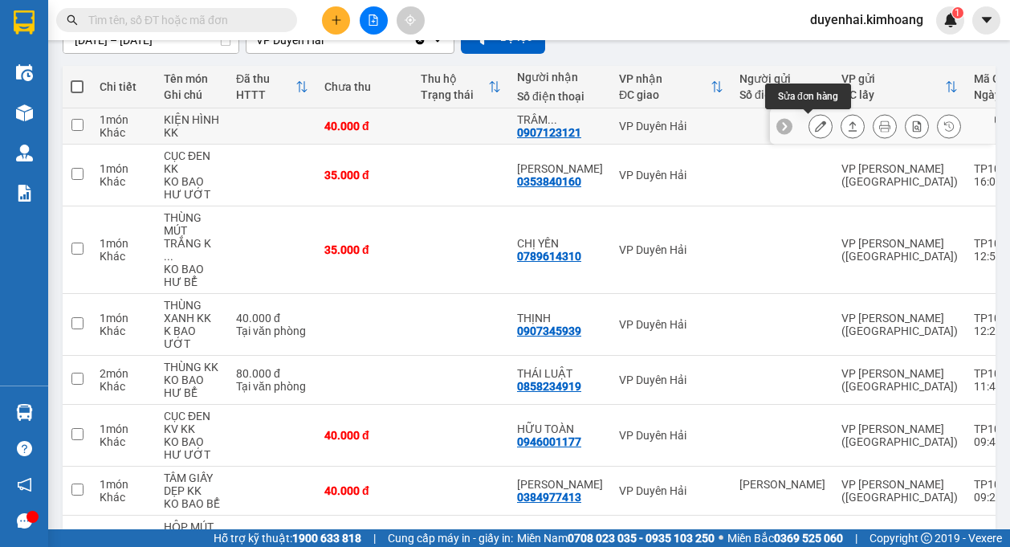
click at [815, 129] on icon at bounding box center [820, 125] width 11 height 11
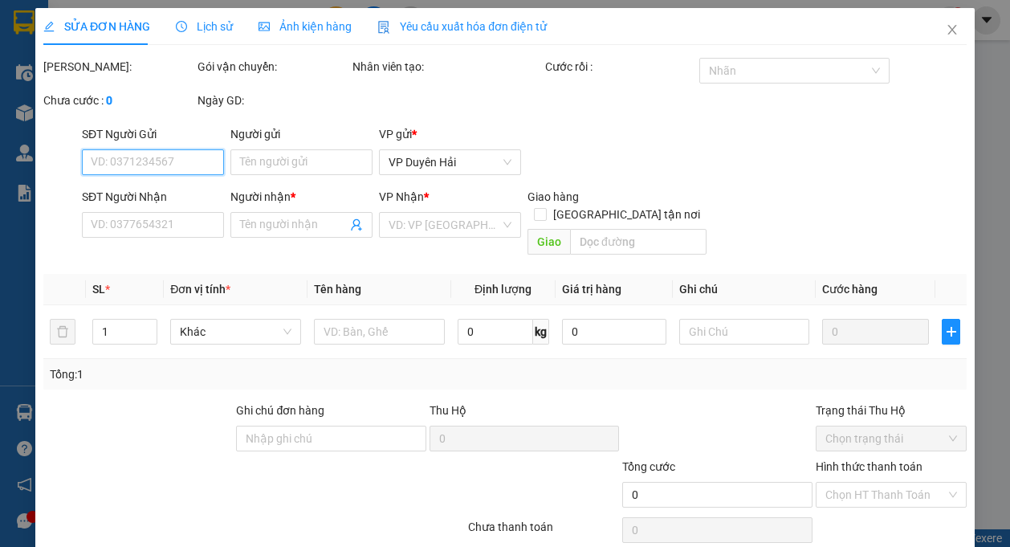
type input "0907123121"
type input "TRÂM DƯƠNG"
type input "40.000"
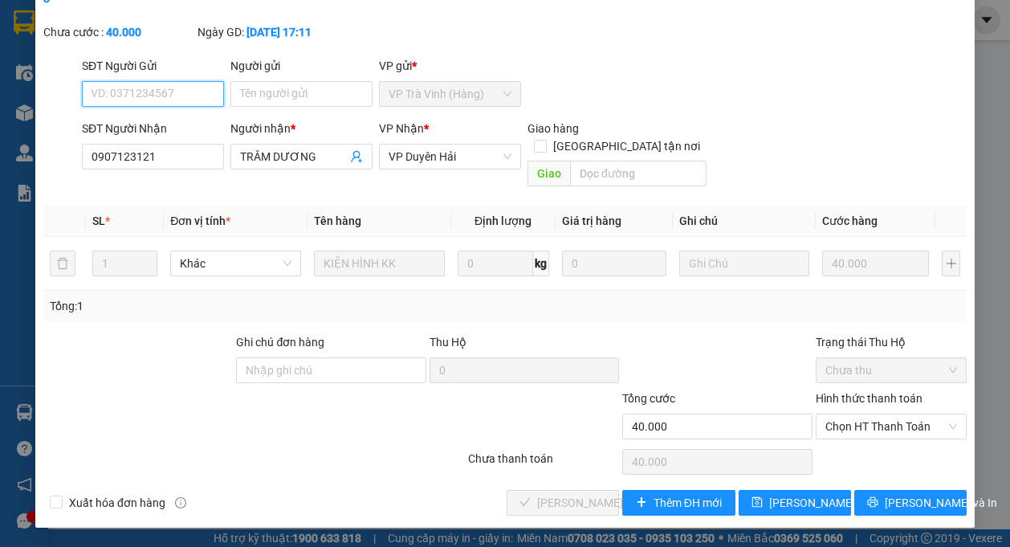
scroll to position [6, 0]
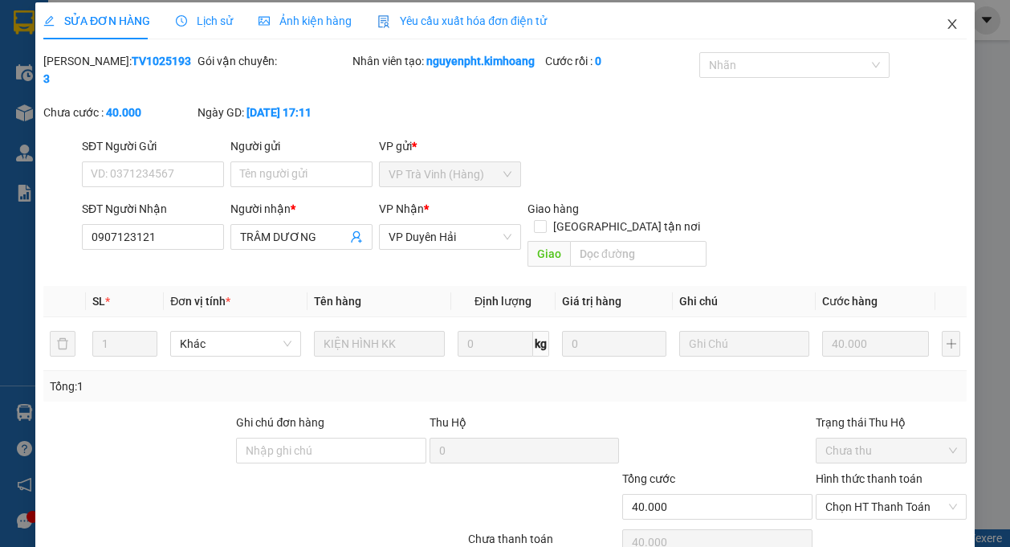
click at [947, 23] on icon "close" at bounding box center [951, 24] width 9 height 10
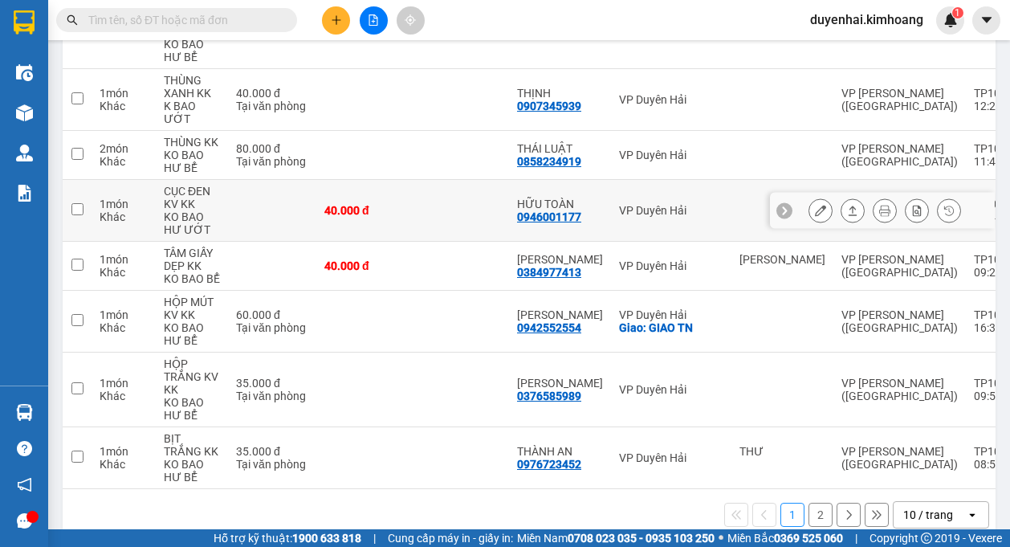
scroll to position [401, 0]
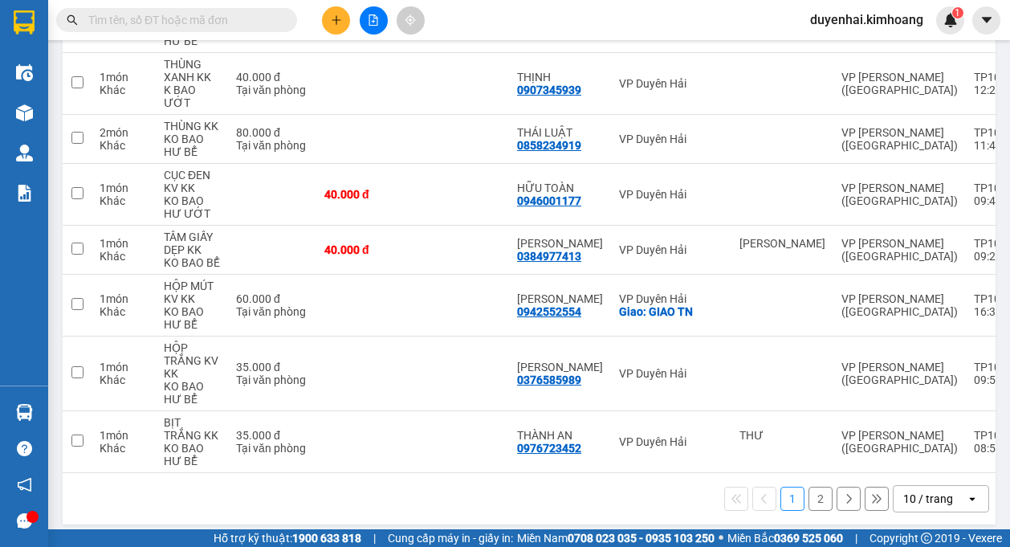
click at [812, 487] on button "2" at bounding box center [820, 499] width 24 height 24
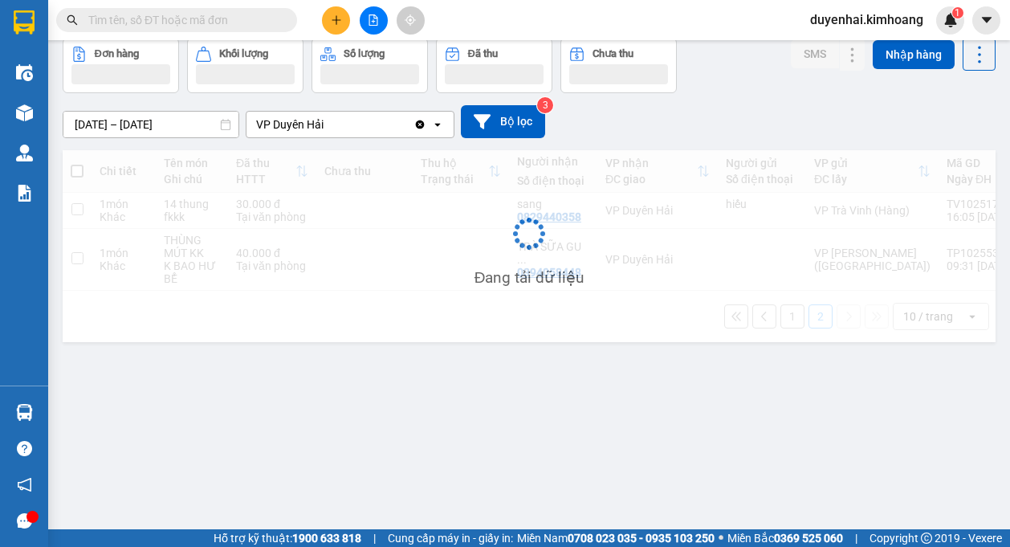
scroll to position [74, 0]
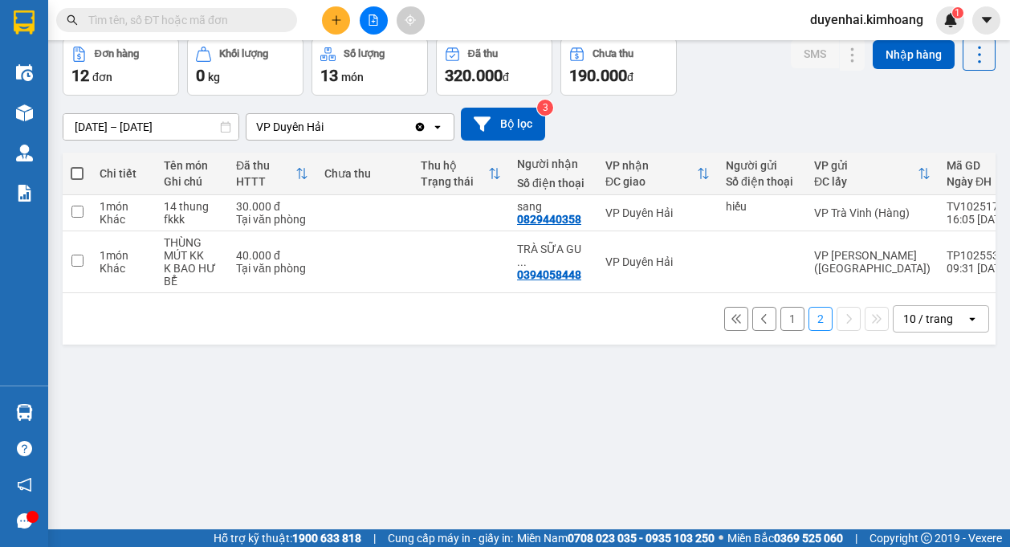
click at [780, 327] on button "1" at bounding box center [792, 319] width 24 height 24
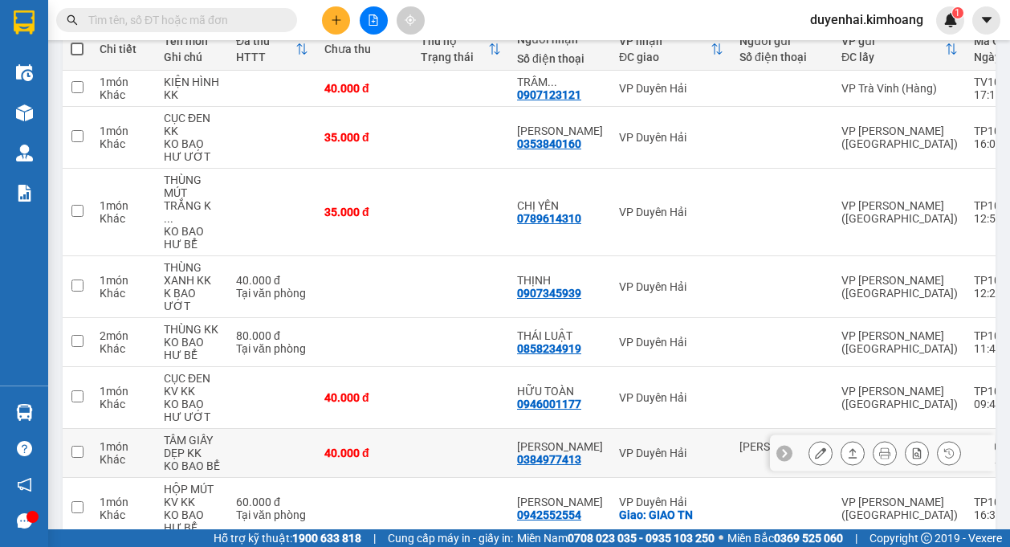
scroll to position [241, 0]
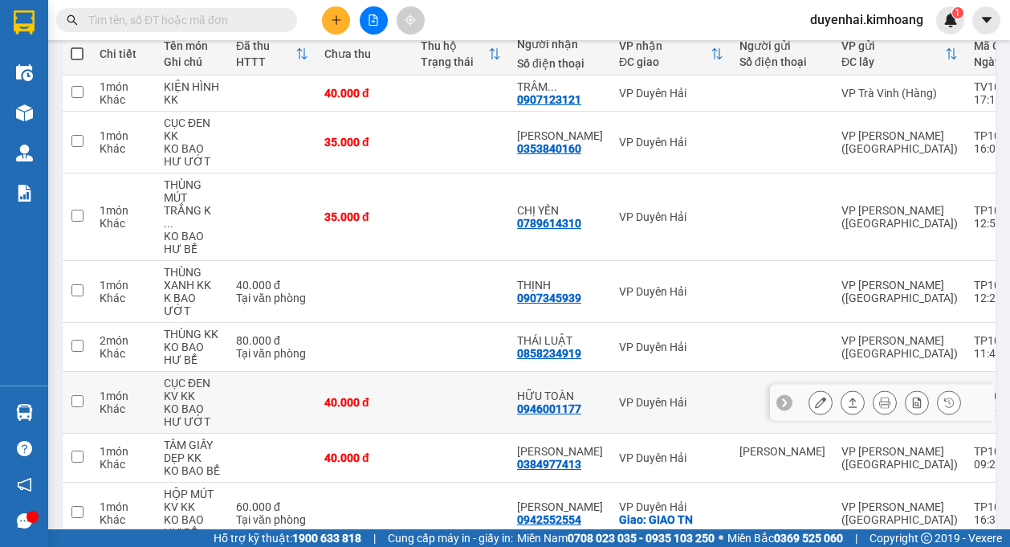
scroll to position [161, 0]
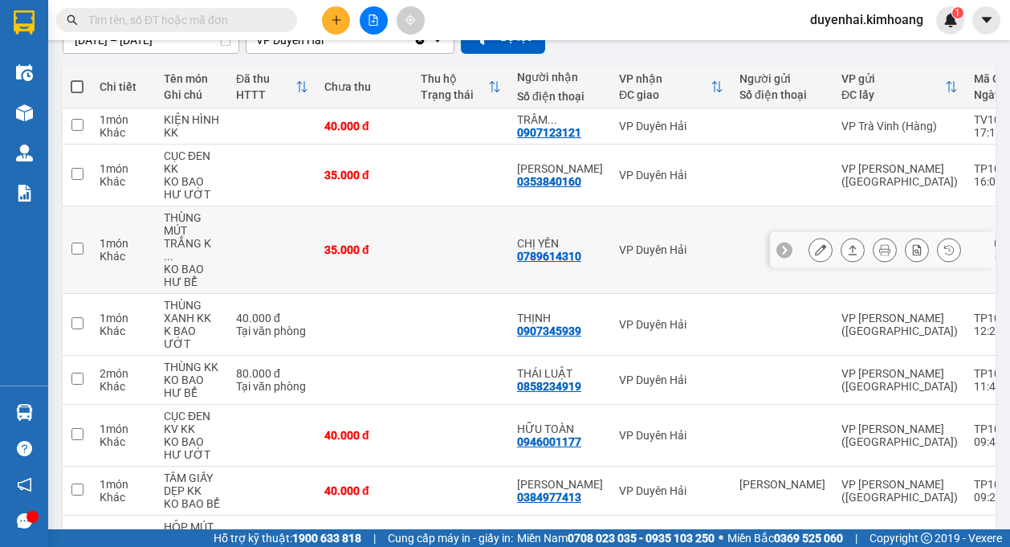
click at [811, 250] on button at bounding box center [820, 250] width 22 height 28
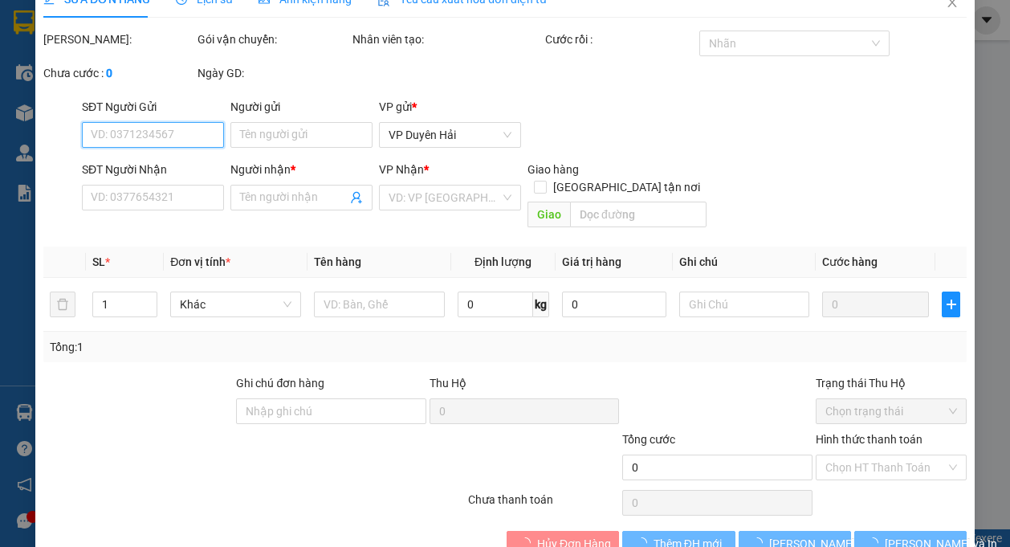
type input "0789614310"
type input "CHỊ YẾN"
type input "35.000"
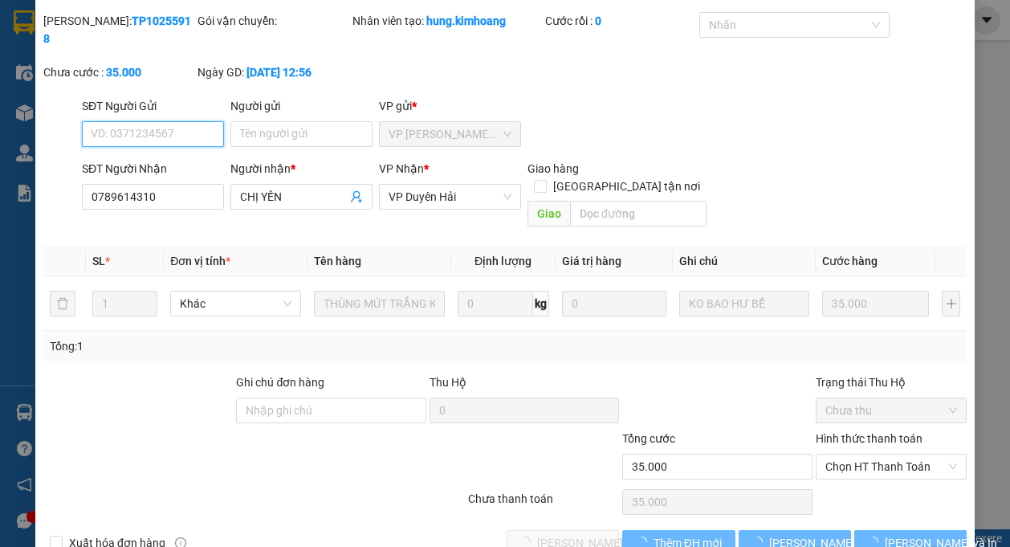
scroll to position [51, 0]
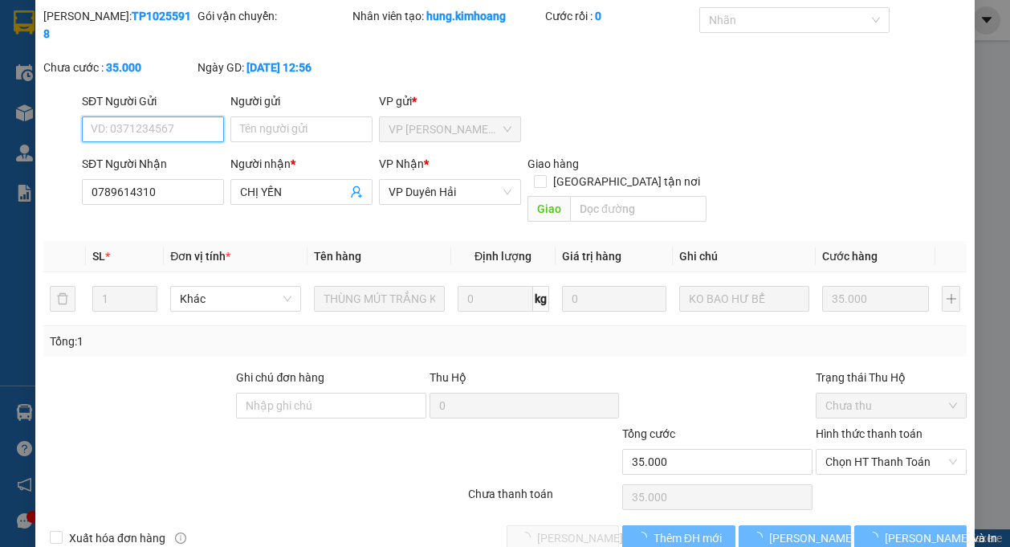
drag, startPoint x: 864, startPoint y: 442, endPoint x: 864, endPoint y: 459, distance: 17.7
click at [864, 450] on span "Chọn HT Thanh Toán" at bounding box center [891, 462] width 132 height 24
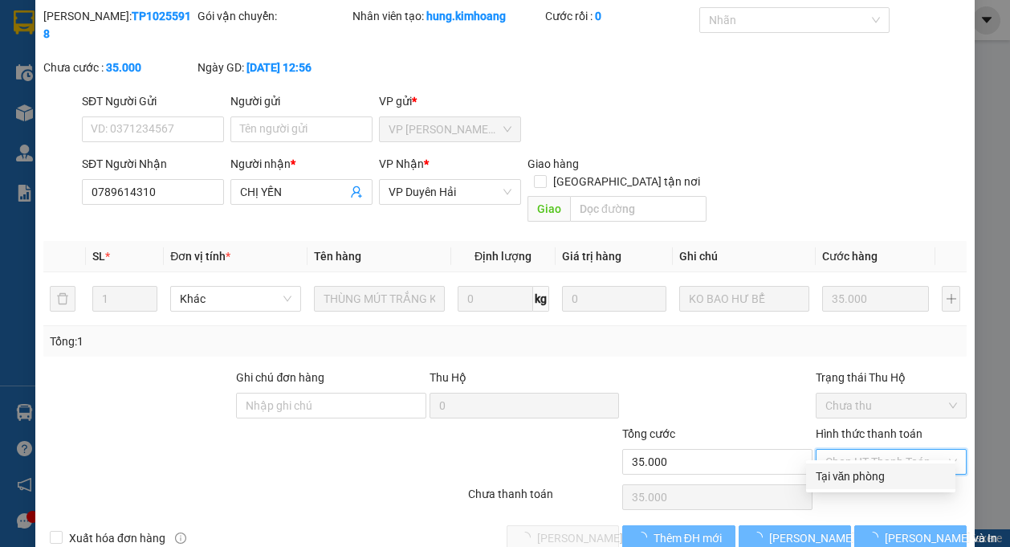
click at [850, 482] on div "Tại văn phòng" at bounding box center [881, 476] width 130 height 18
type input "0"
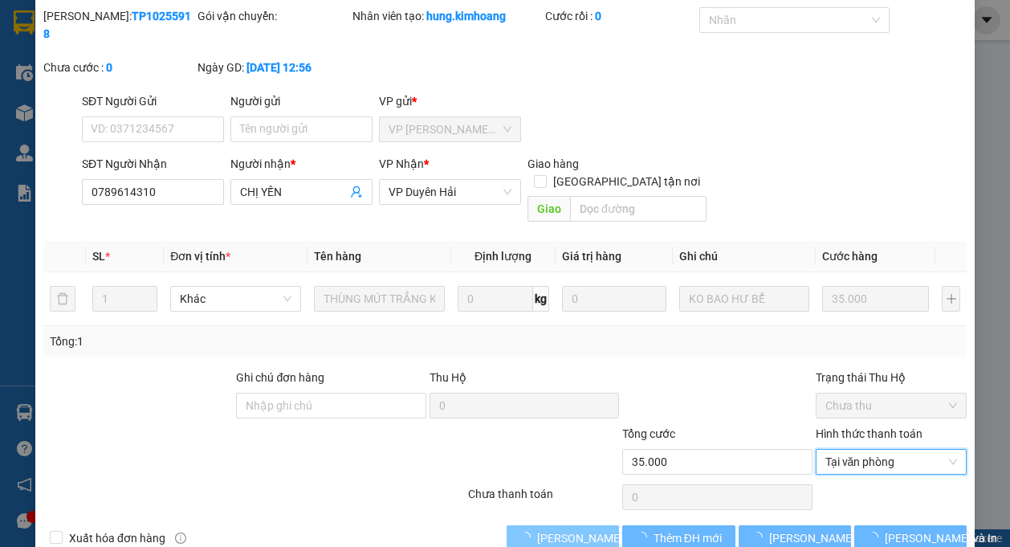
click at [537, 529] on span "Lưu và Giao hàng" at bounding box center [614, 538] width 154 height 18
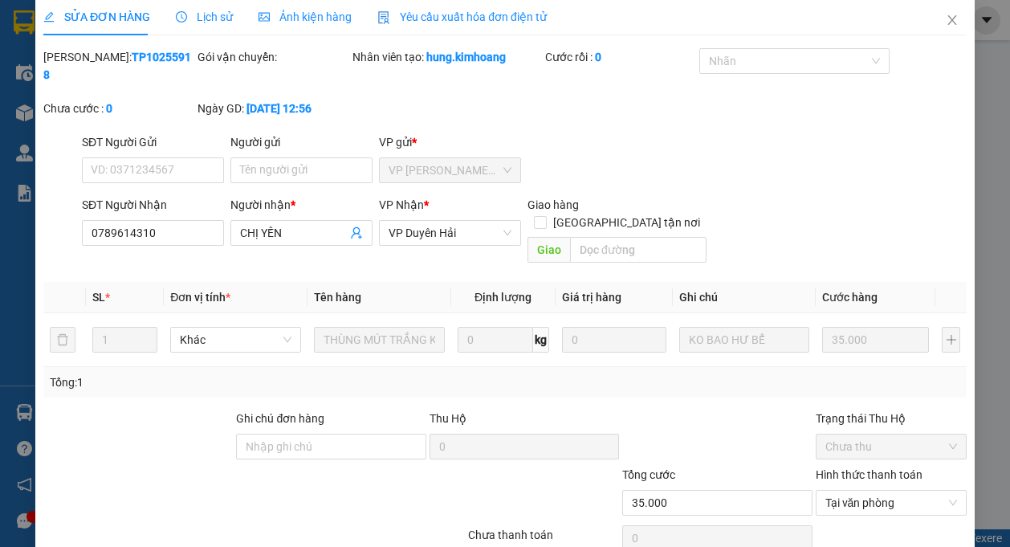
scroll to position [0, 0]
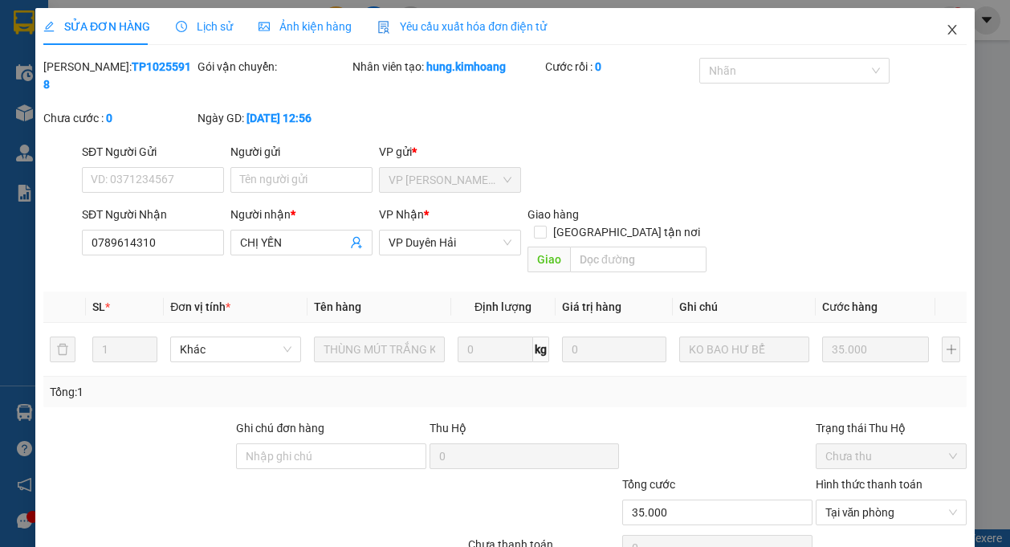
click at [946, 30] on icon "close" at bounding box center [952, 29] width 13 height 13
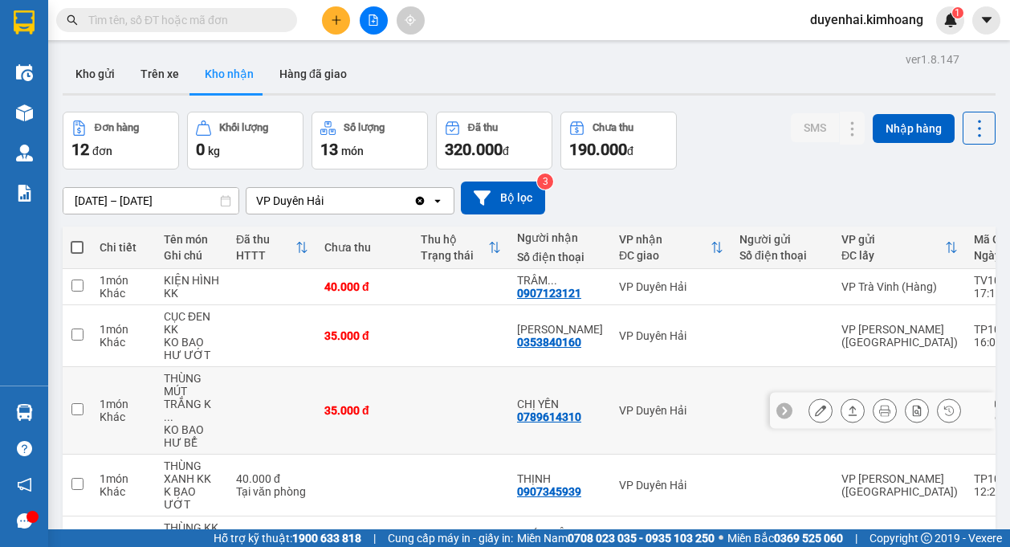
click at [815, 405] on icon at bounding box center [820, 410] width 11 height 11
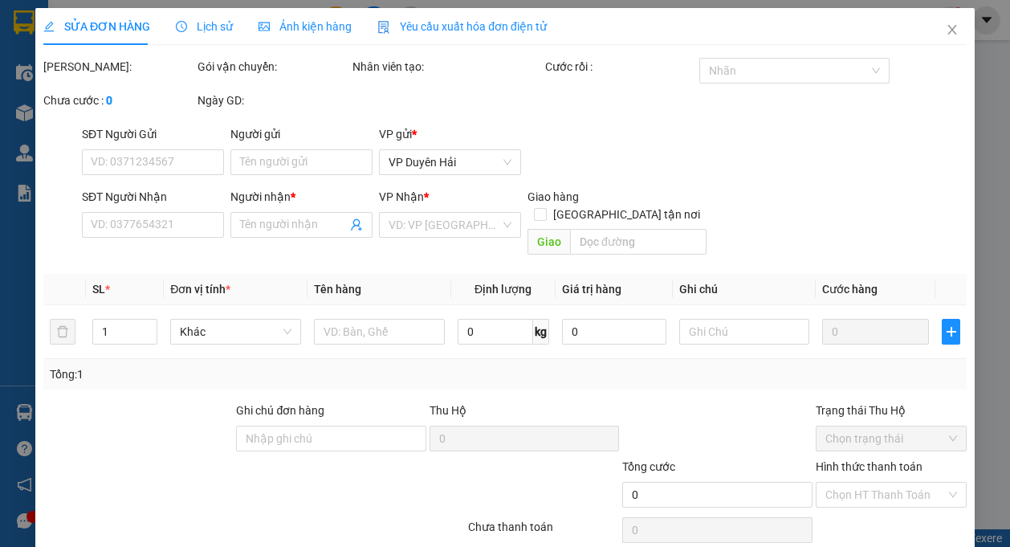
type input "0789614310"
type input "CHỊ YẾN"
type input "35.000"
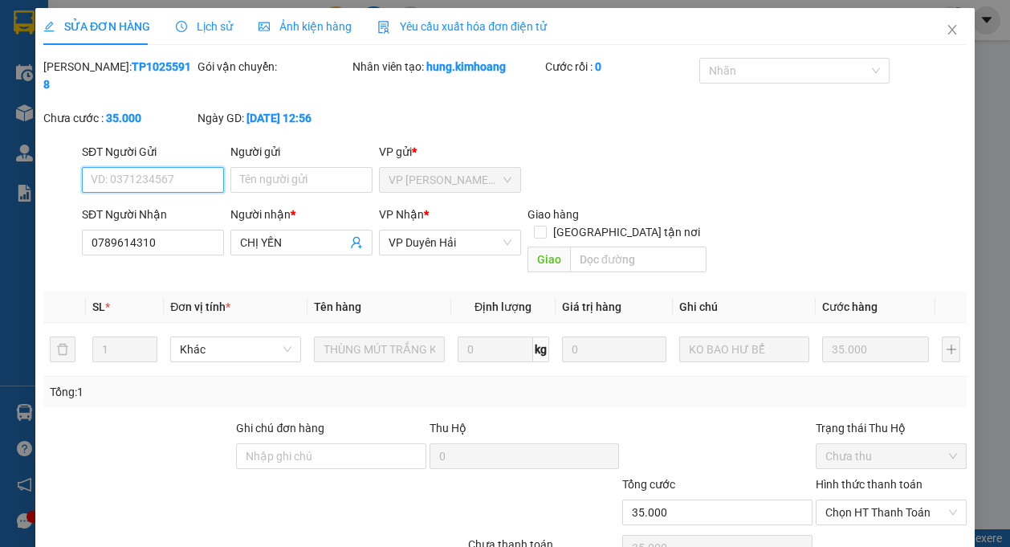
scroll to position [68, 0]
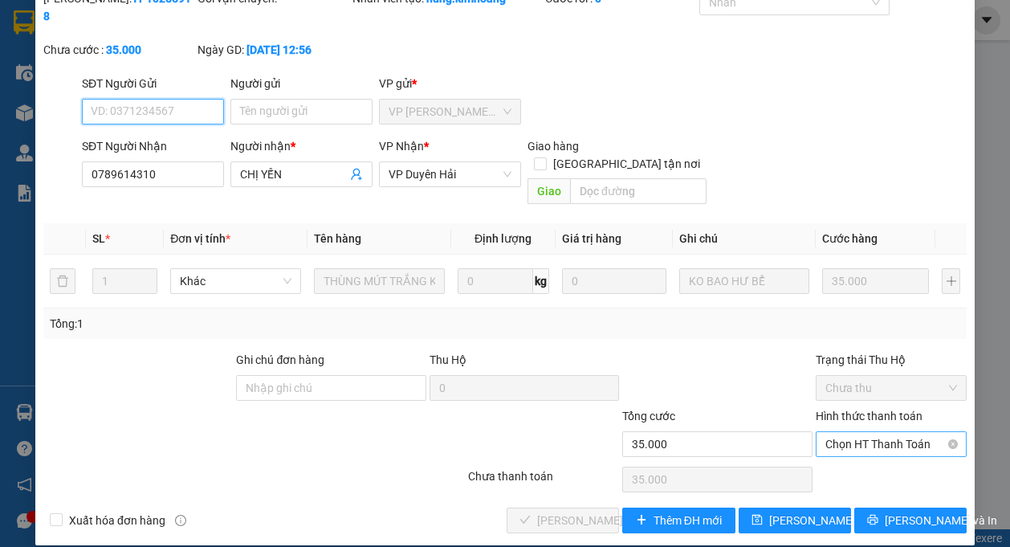
click at [842, 433] on span "Chọn HT Thanh Toán" at bounding box center [891, 444] width 132 height 24
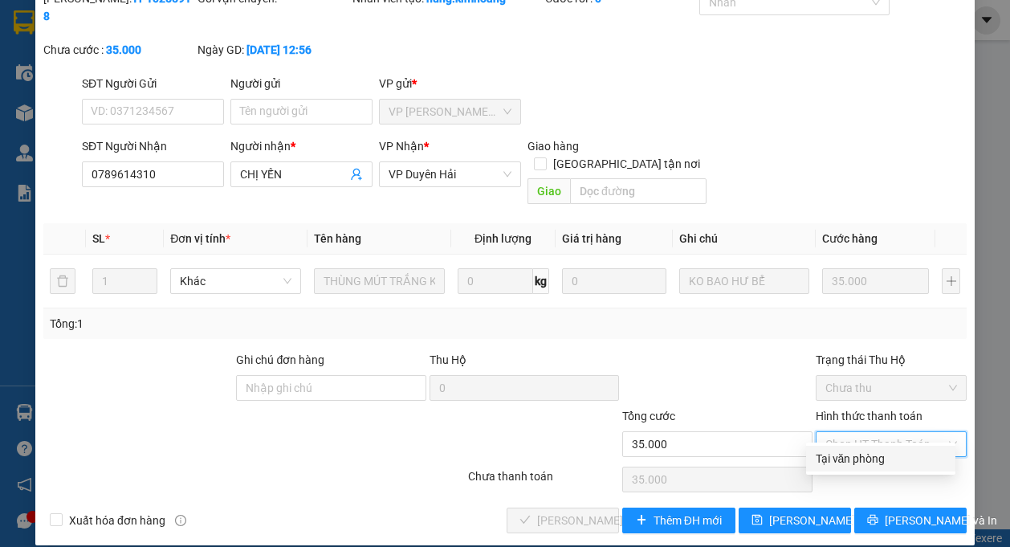
click at [845, 461] on div "Tại văn phòng" at bounding box center [881, 459] width 130 height 18
type input "0"
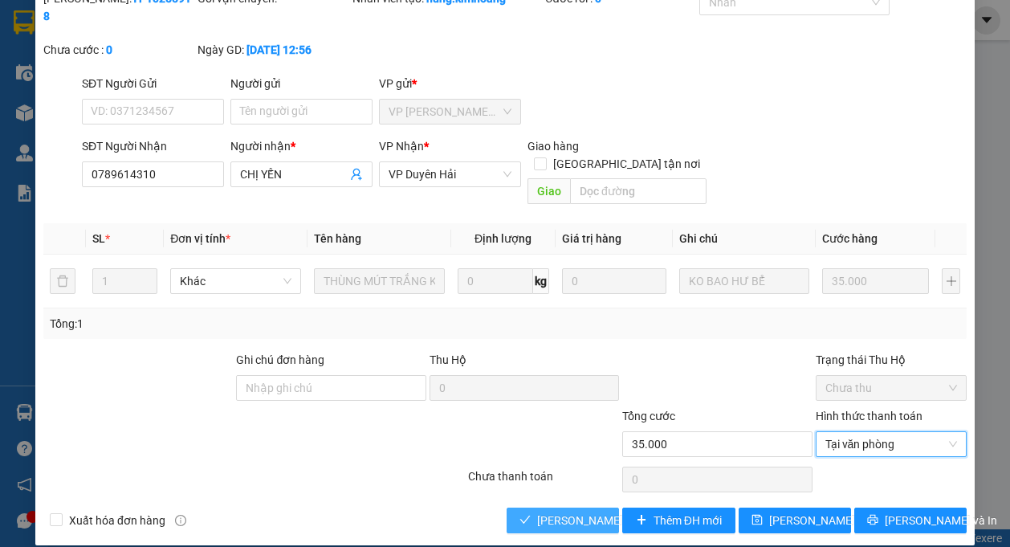
click at [559, 511] on button "Lưu và Giao hàng" at bounding box center [563, 520] width 112 height 26
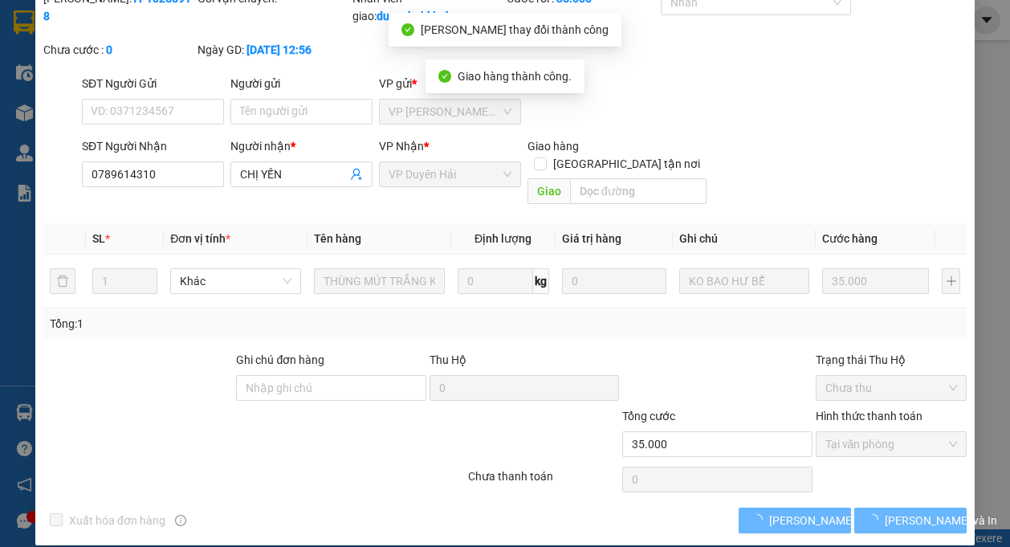
scroll to position [0, 0]
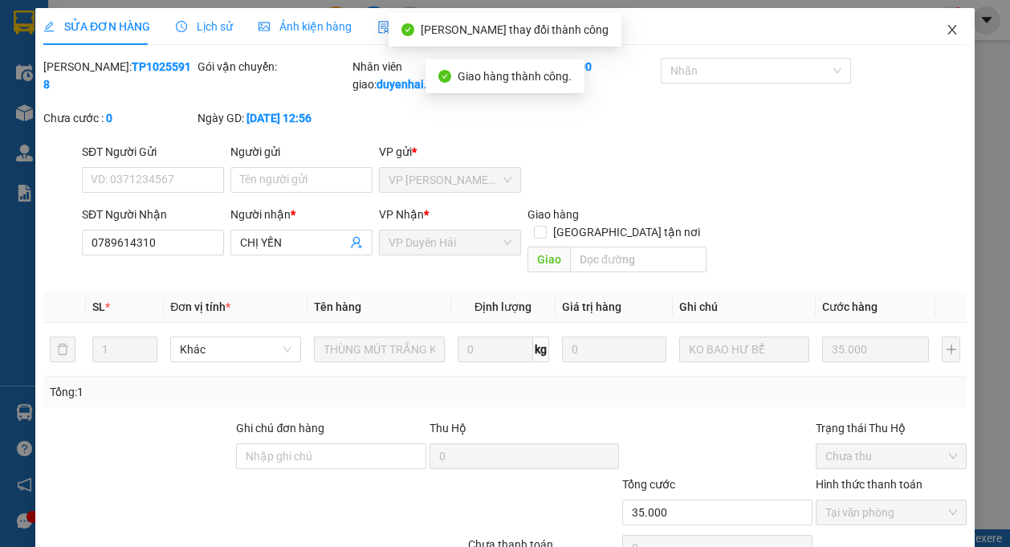
click at [946, 26] on icon "close" at bounding box center [952, 29] width 13 height 13
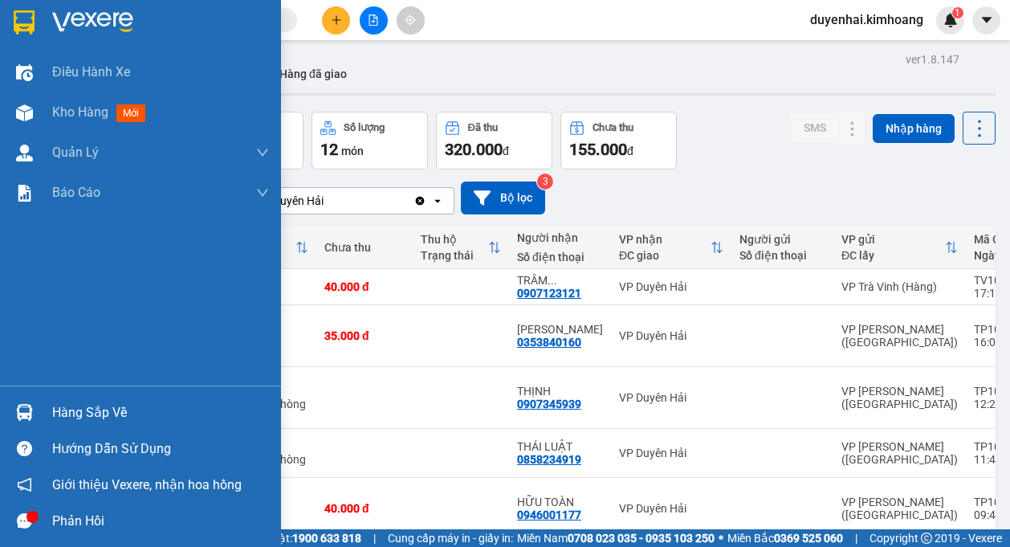
click at [75, 416] on div "Hàng sắp về" at bounding box center [160, 413] width 217 height 24
click at [26, 342] on div "Điều hành xe Kho hàng mới Quản Lý Quản lý chuyến Quản lý khách hàng mới Báo cáo…" at bounding box center [140, 273] width 281 height 547
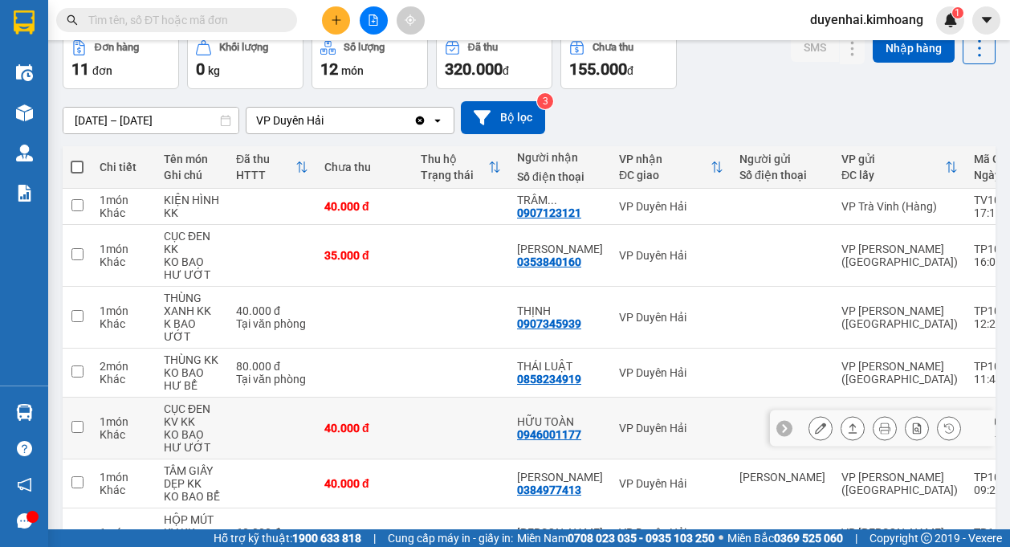
scroll to position [161, 0]
